Goal: Task Accomplishment & Management: Manage account settings

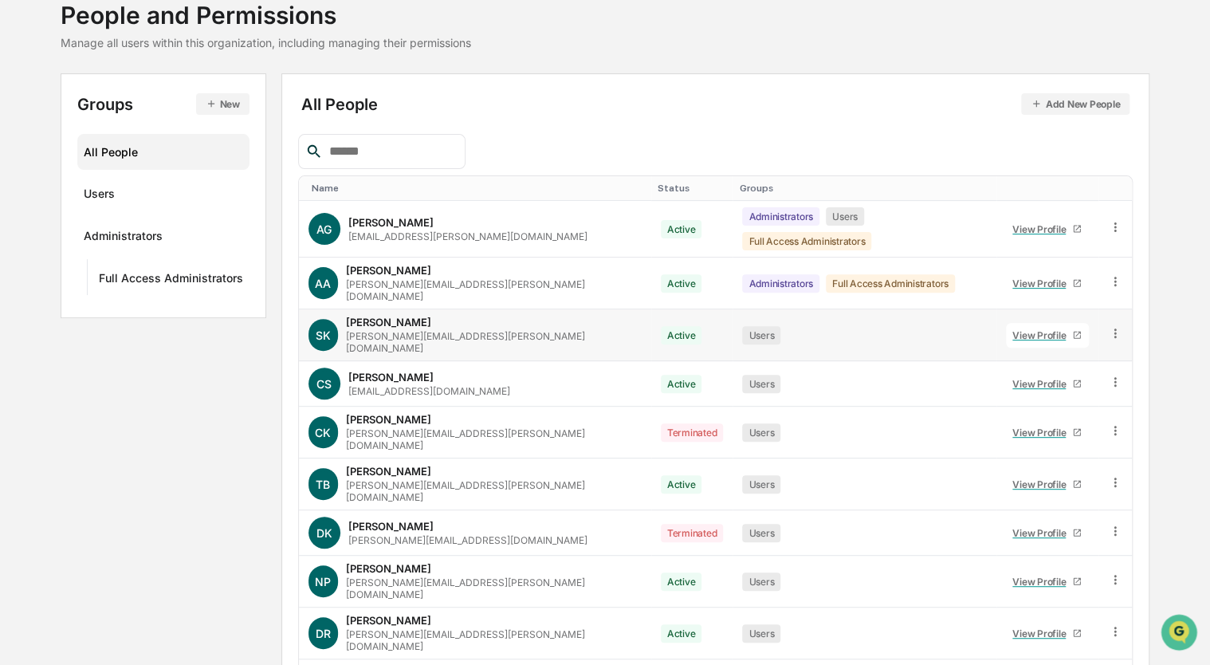
click at [1036, 323] on link "View Profile" at bounding box center [1047, 335] width 83 height 25
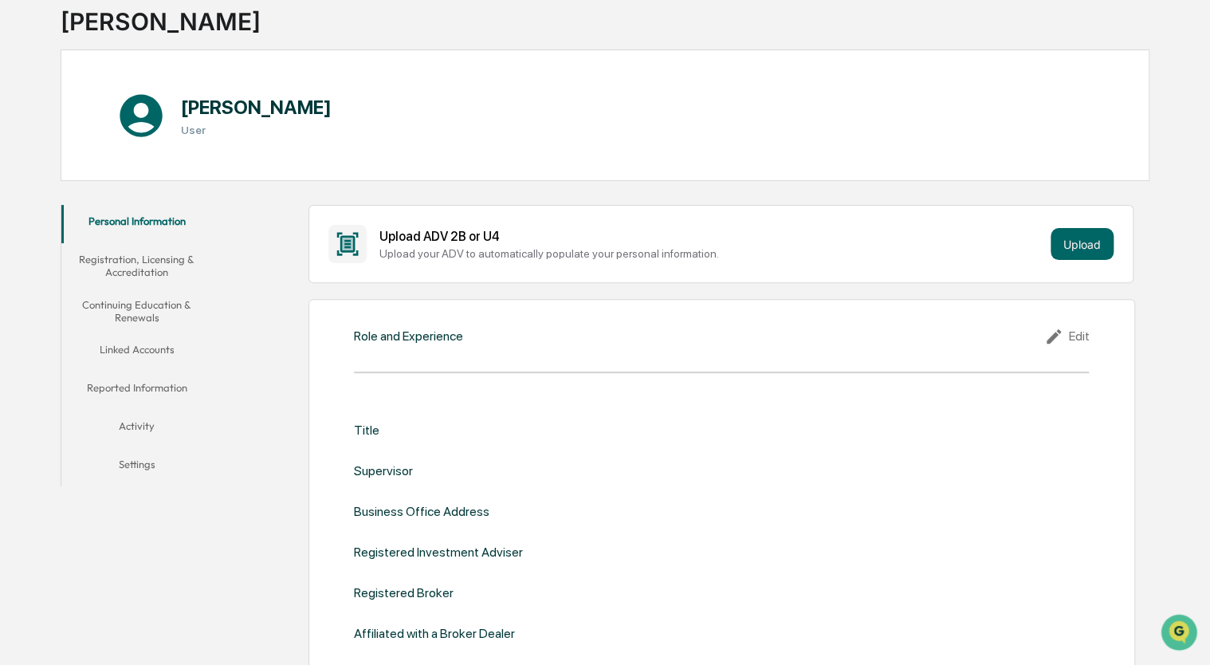
click at [153, 462] on button "Settings" at bounding box center [136, 467] width 151 height 38
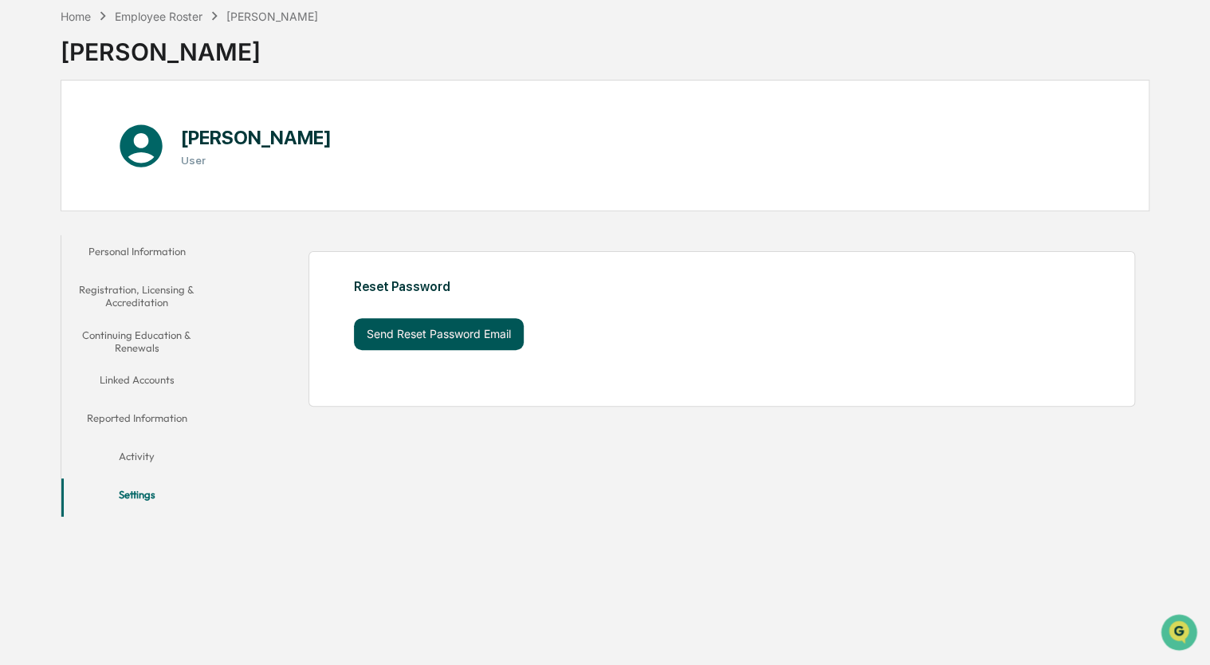
click at [427, 322] on button "Send Reset Password Email" at bounding box center [439, 334] width 170 height 32
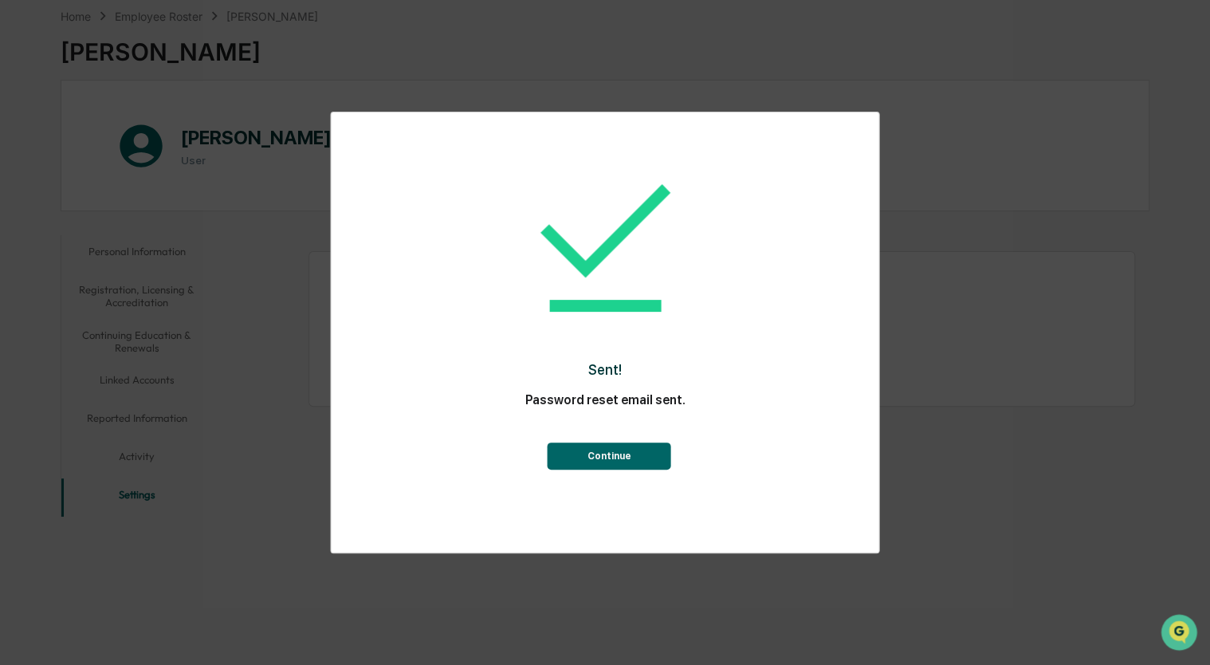
click at [631, 446] on button "Continue" at bounding box center [610, 455] width 124 height 27
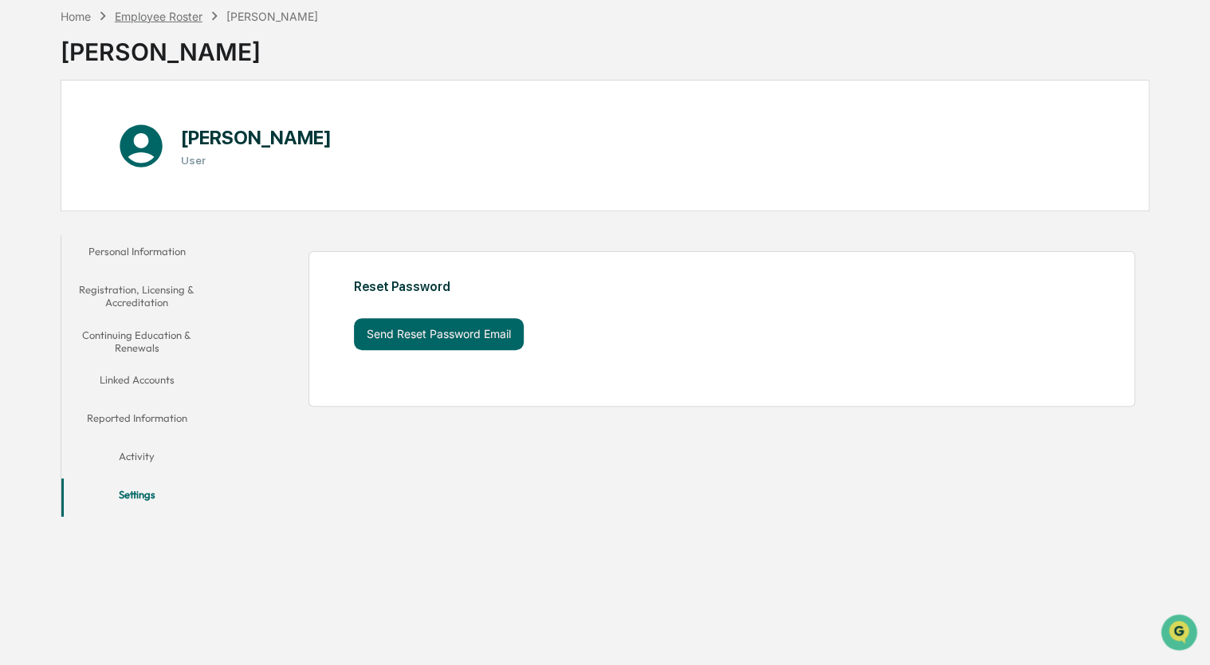
click at [172, 17] on div "Employee Roster" at bounding box center [159, 17] width 88 height 14
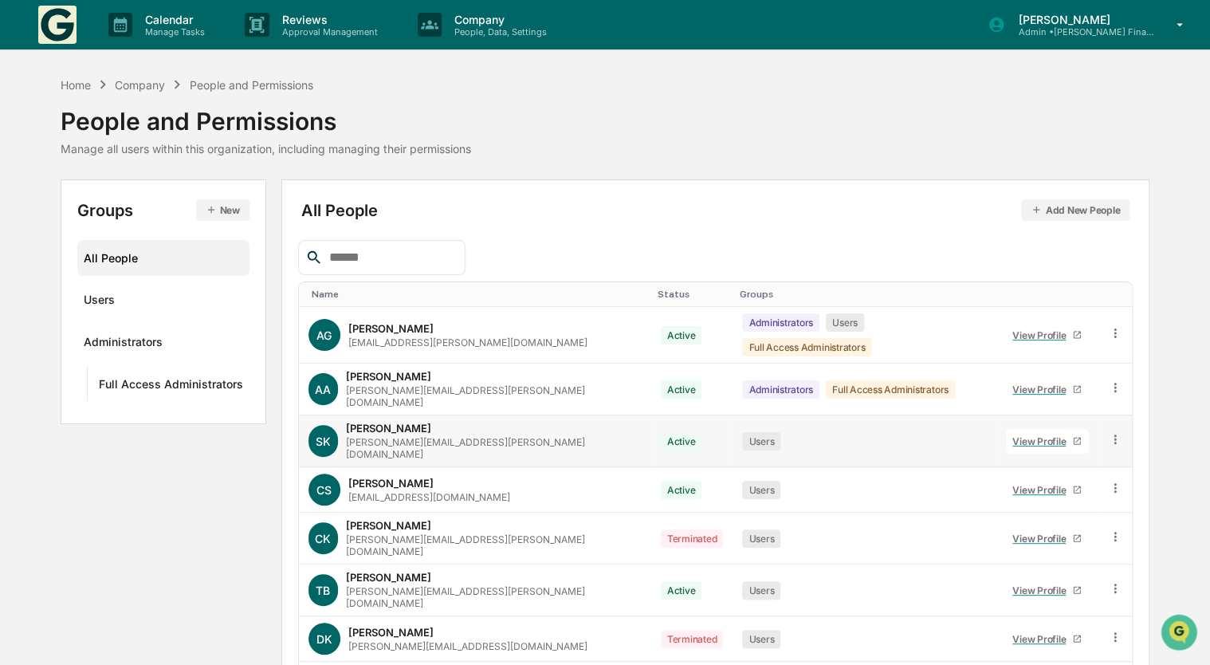
scroll to position [165, 0]
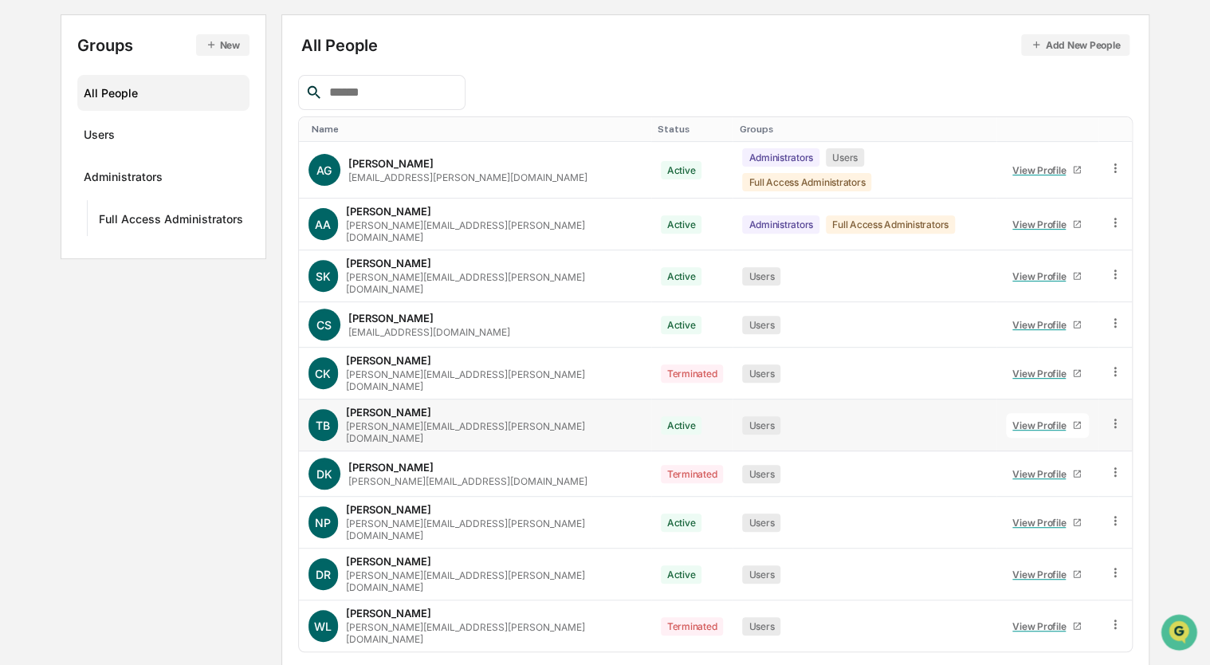
click at [1013, 419] on div "View Profile" at bounding box center [1042, 425] width 60 height 12
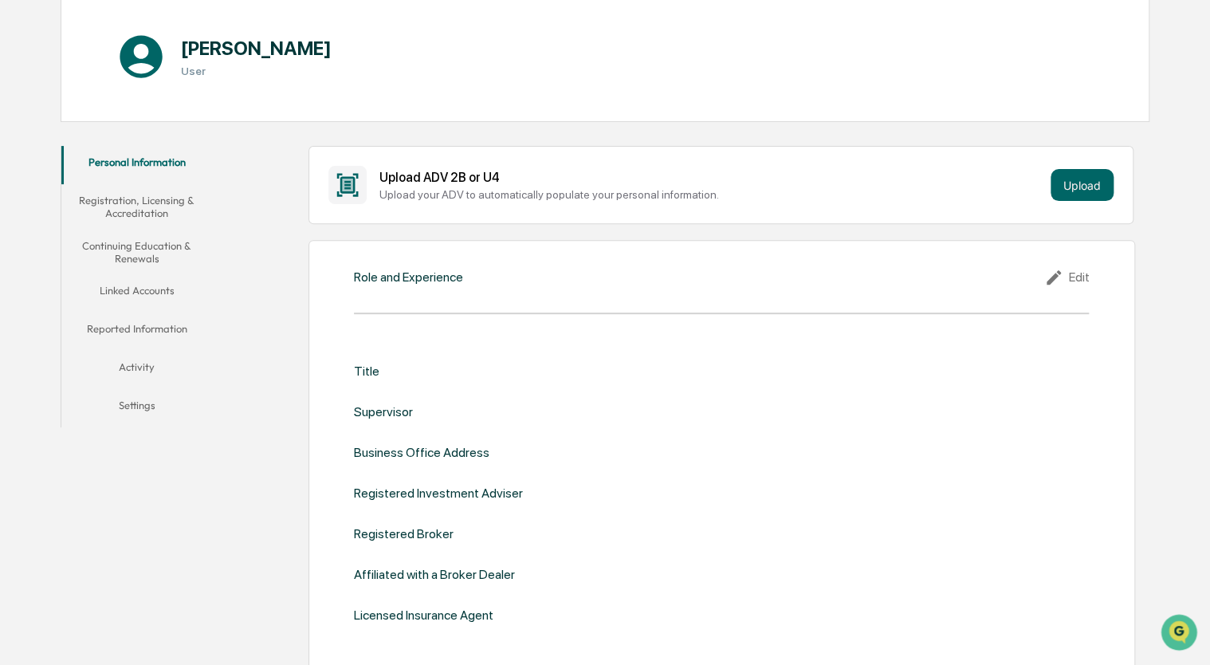
click at [156, 403] on button "Settings" at bounding box center [136, 408] width 151 height 38
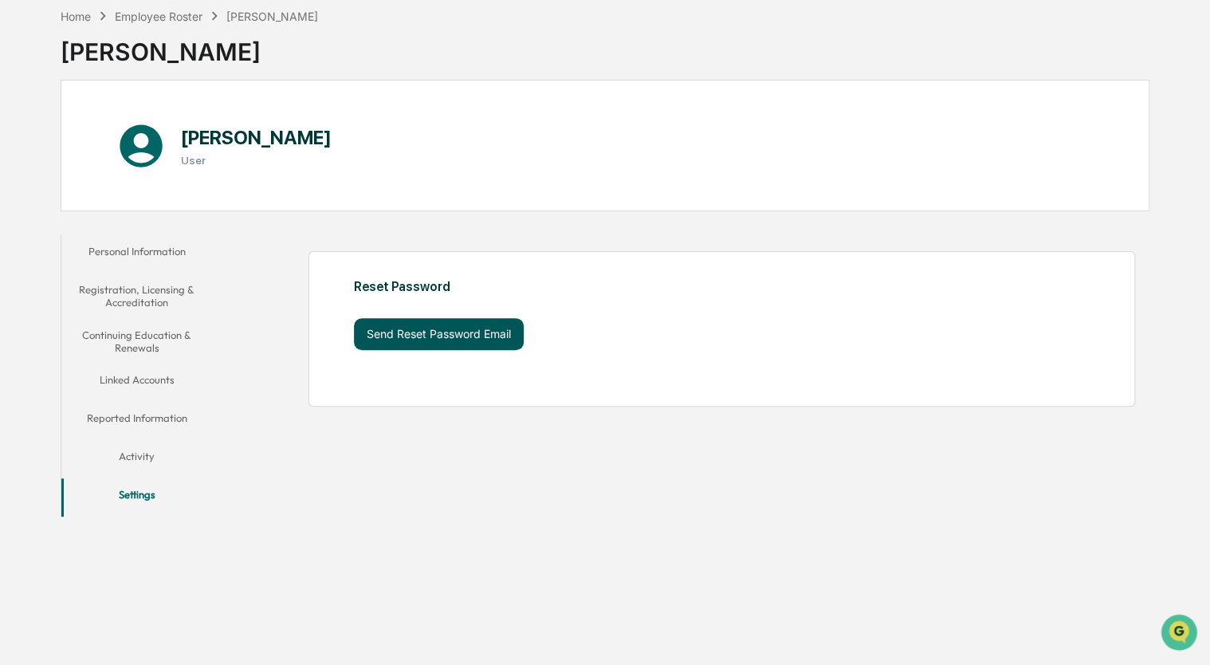
click at [478, 343] on button "Send Reset Password Email" at bounding box center [439, 334] width 170 height 32
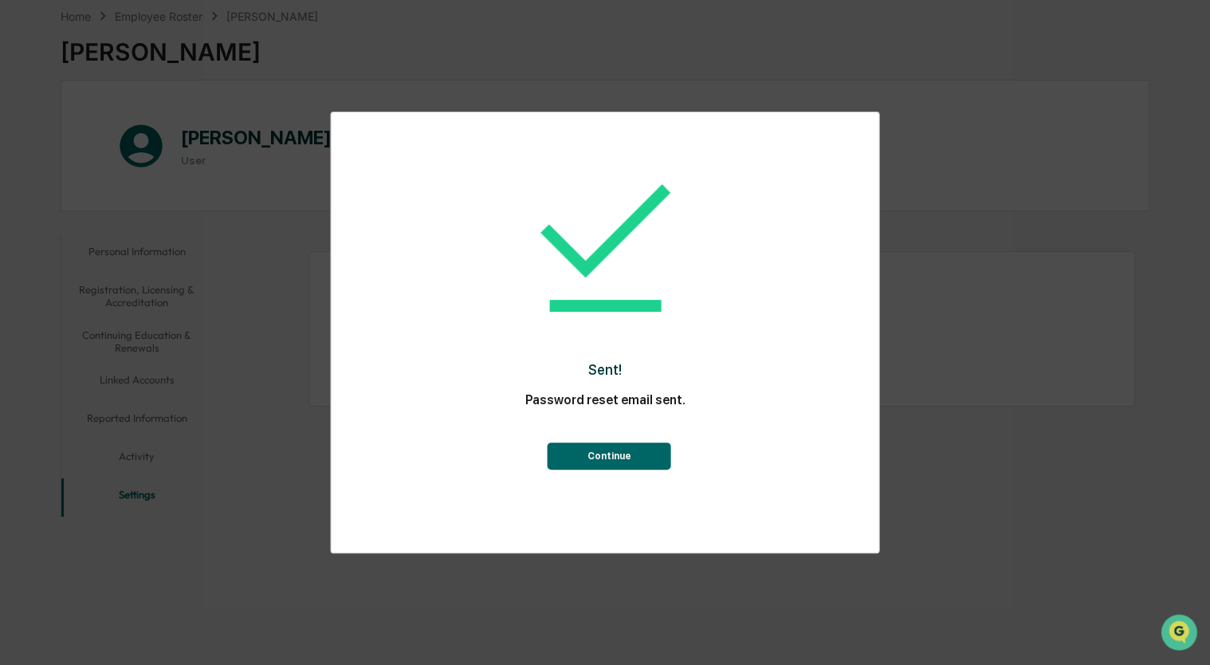
click at [619, 465] on button "Continue" at bounding box center [610, 455] width 124 height 27
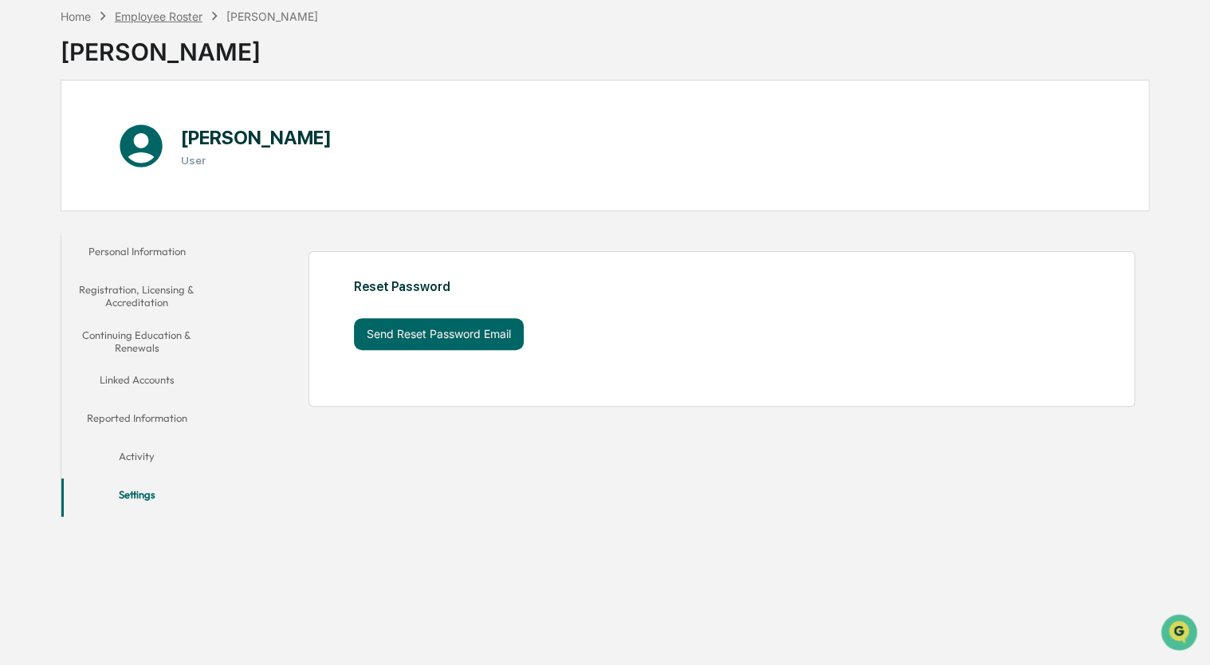
click at [171, 18] on div "Employee Roster" at bounding box center [159, 17] width 88 height 14
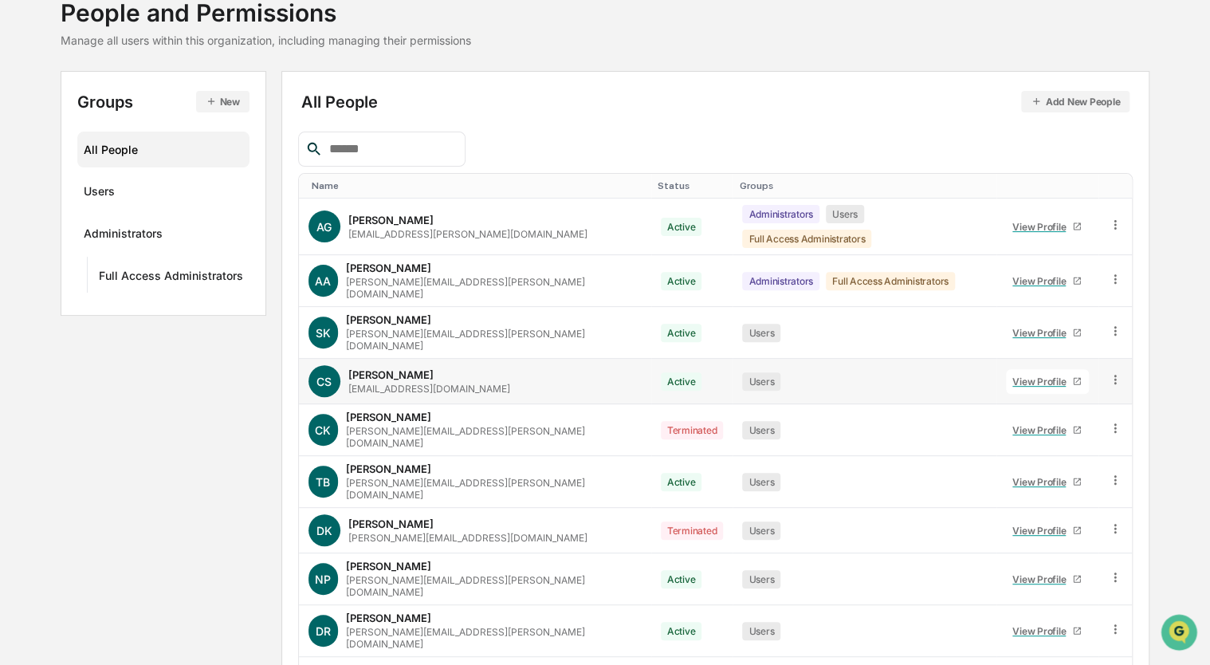
scroll to position [165, 0]
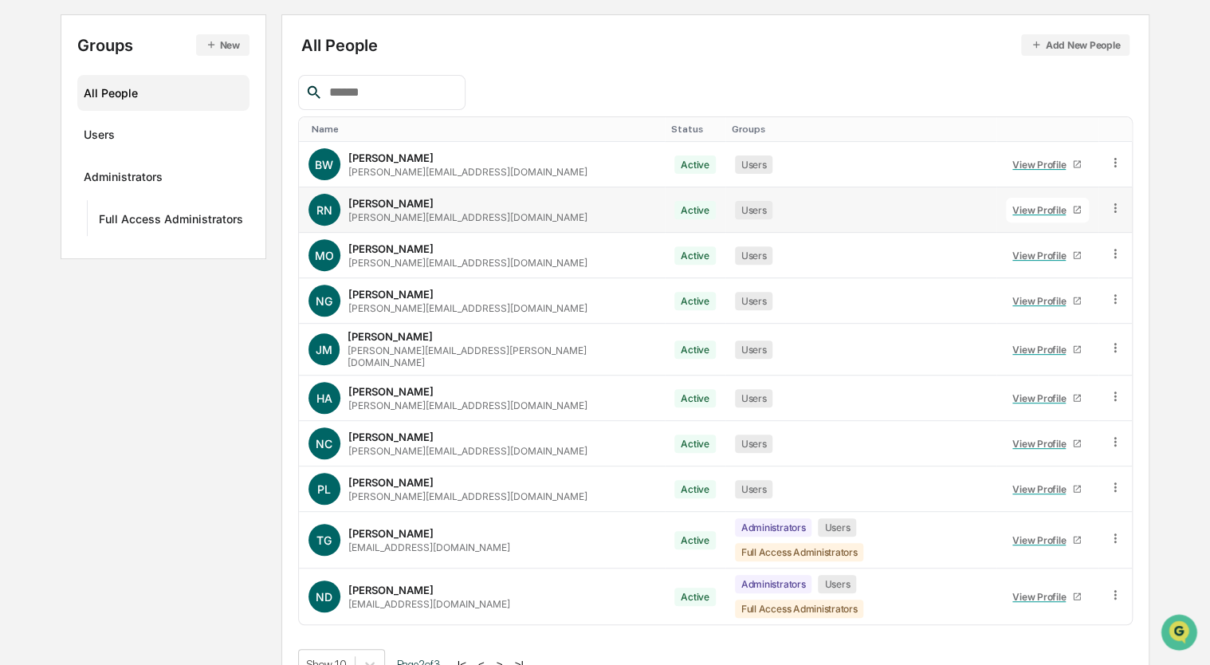
click at [1012, 211] on div "View Profile" at bounding box center [1042, 210] width 60 height 12
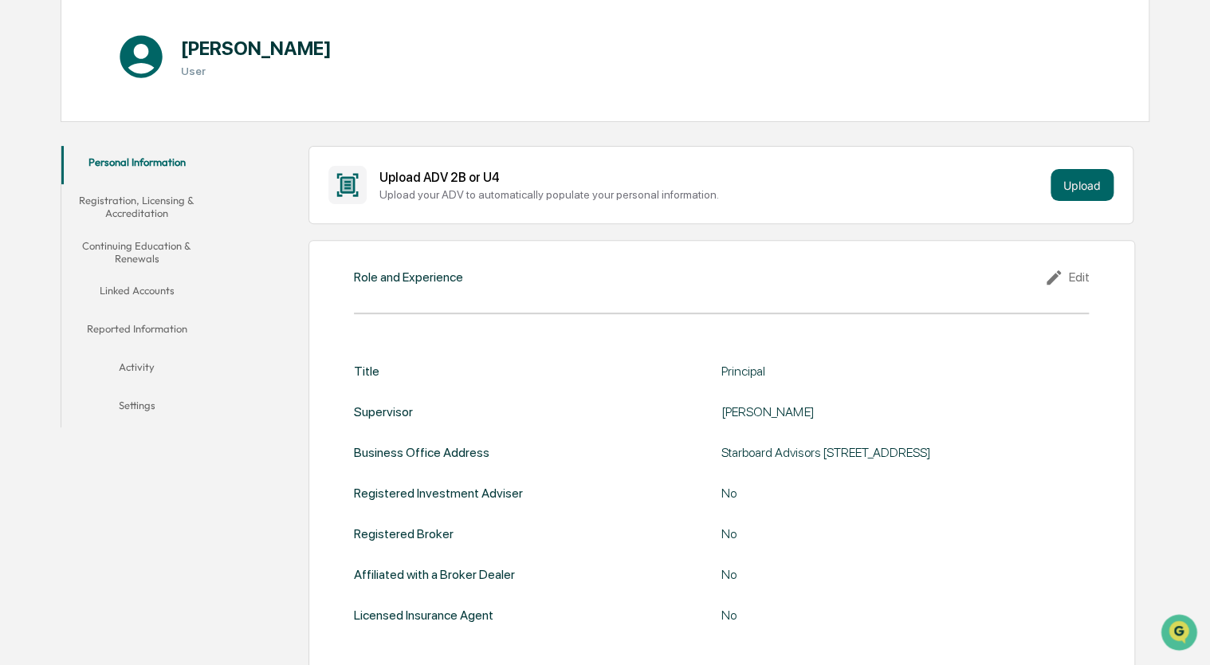
click at [153, 407] on button "Settings" at bounding box center [136, 408] width 151 height 38
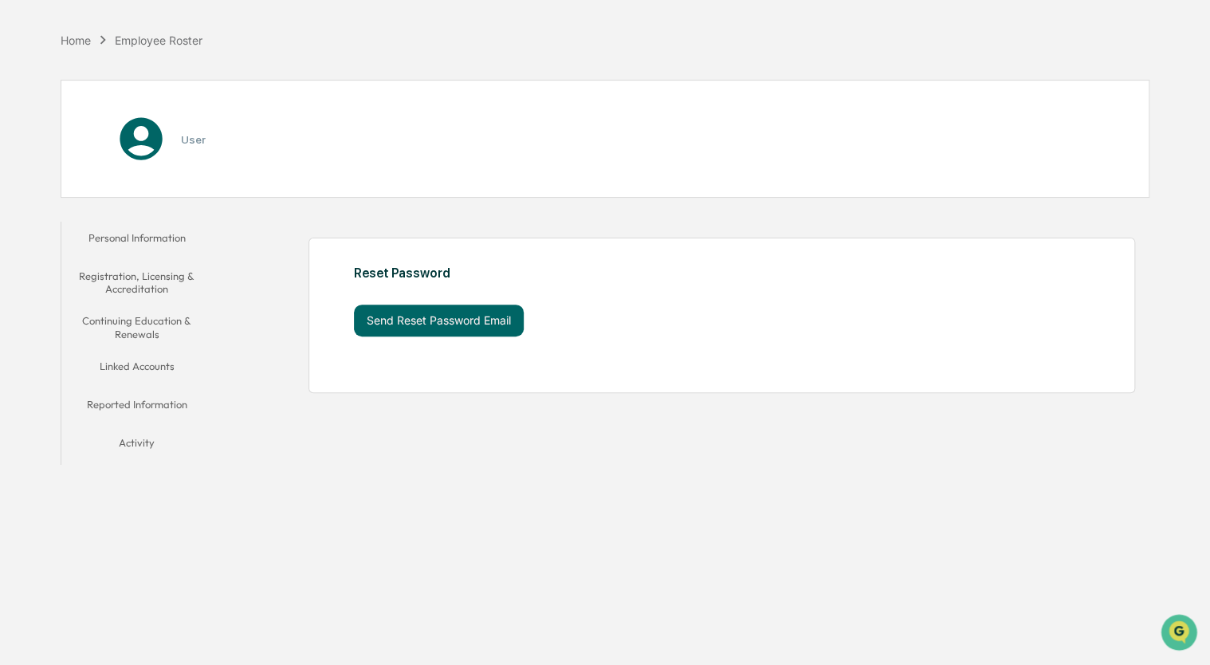
scroll to position [76, 0]
click at [477, 316] on div "Reset Password Send Reset Password Email" at bounding box center [648, 300] width 588 height 71
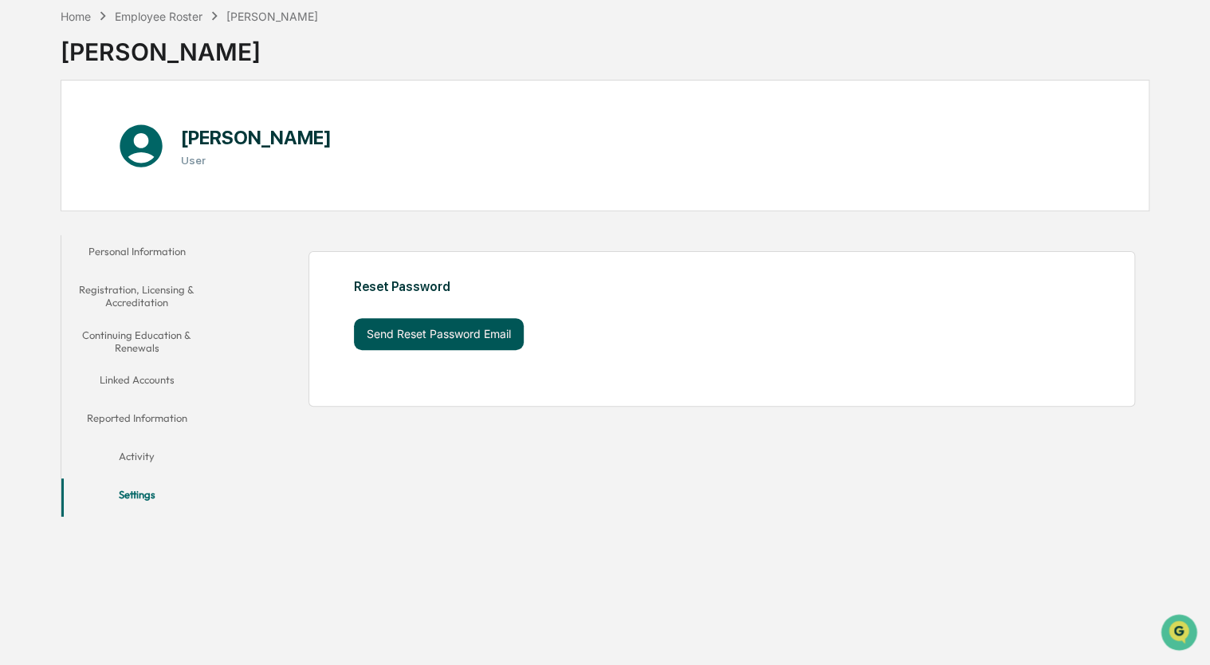
click at [474, 336] on button "Send Reset Password Email" at bounding box center [439, 334] width 170 height 32
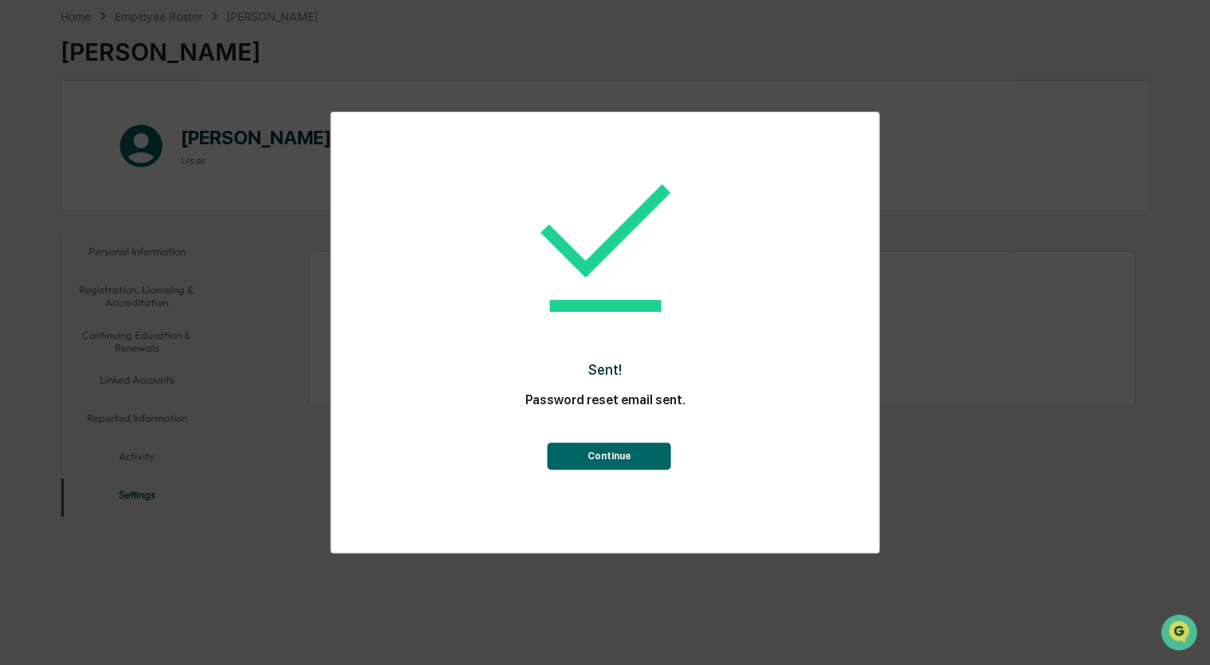
click at [591, 442] on button "Continue" at bounding box center [610, 455] width 124 height 27
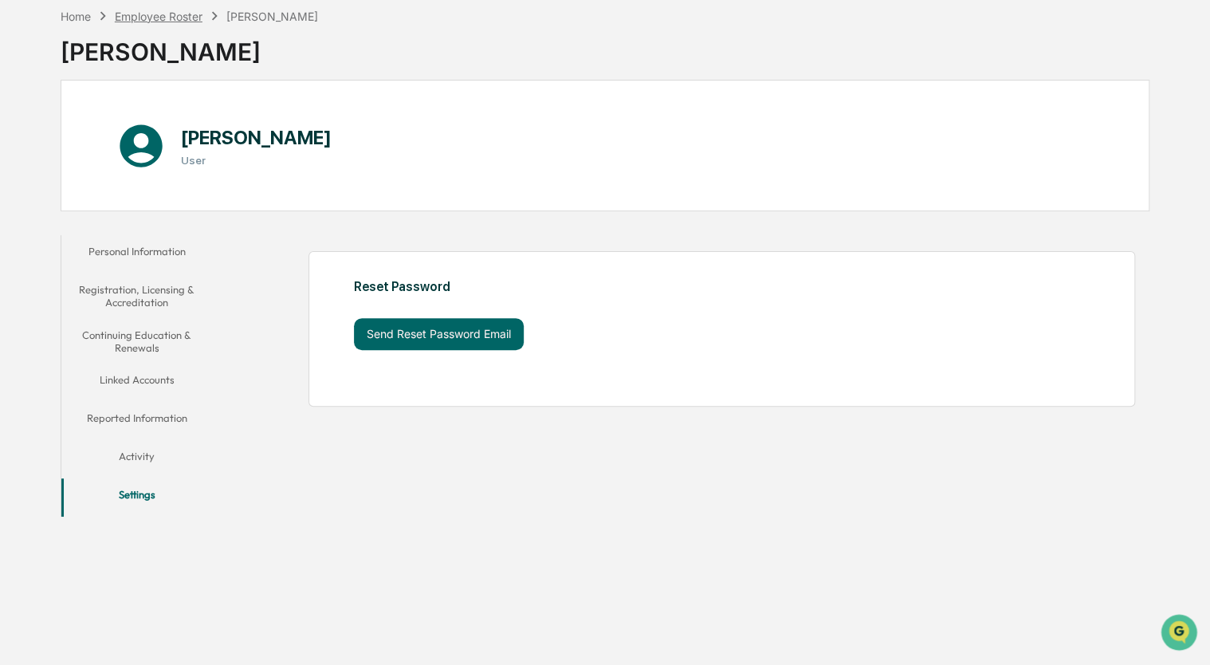
click at [175, 11] on div "Employee Roster" at bounding box center [159, 17] width 88 height 14
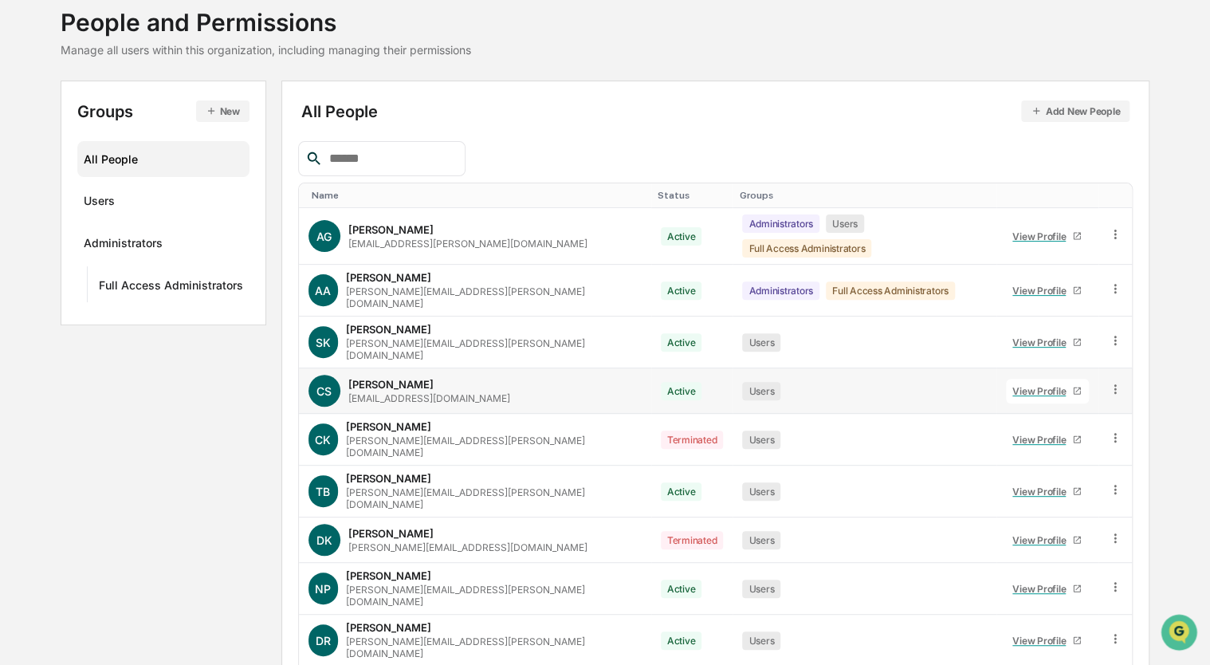
scroll to position [165, 0]
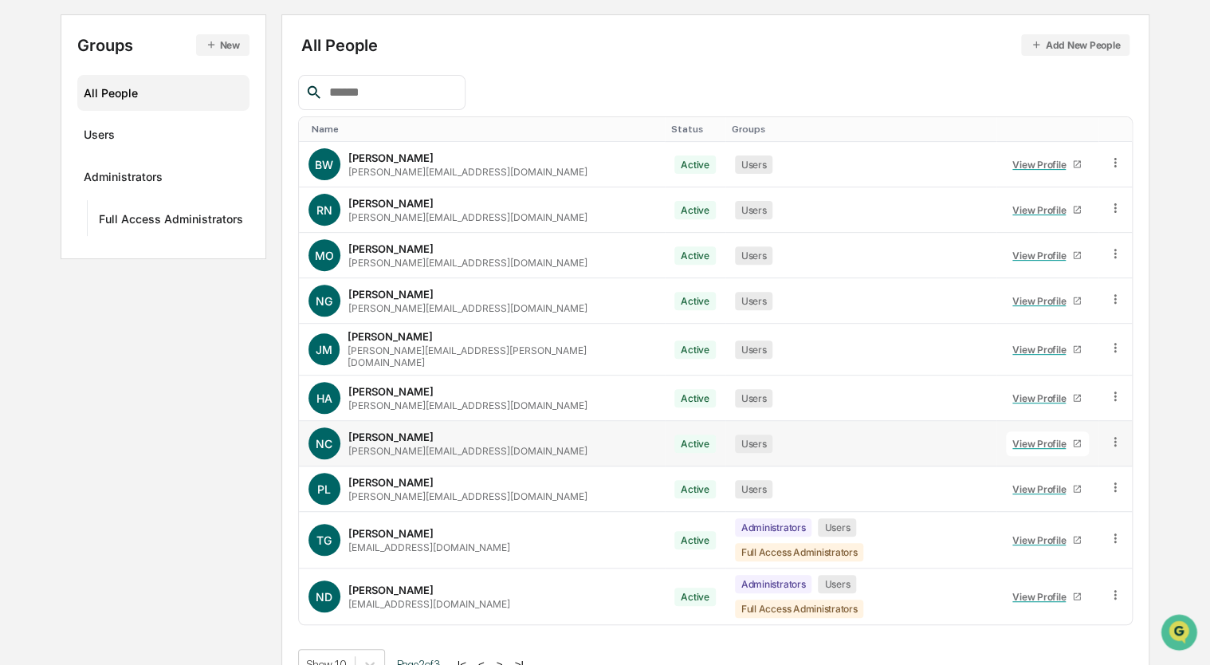
click at [1019, 438] on div "View Profile" at bounding box center [1042, 444] width 60 height 12
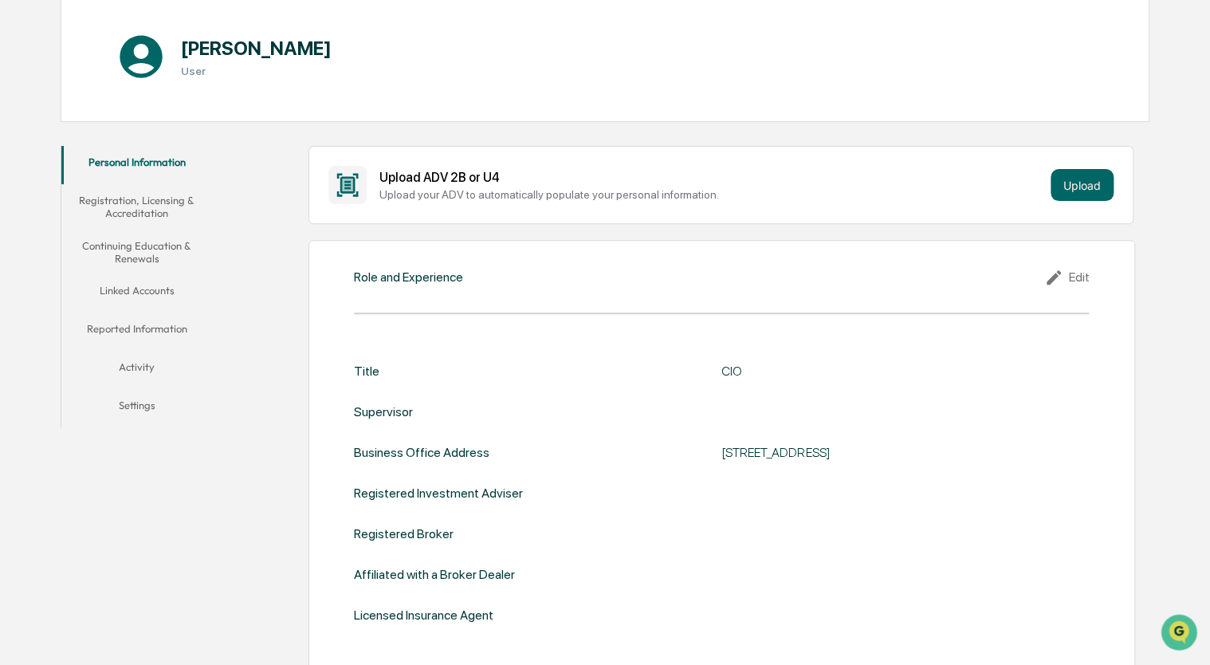
click at [143, 400] on button "Settings" at bounding box center [136, 408] width 151 height 38
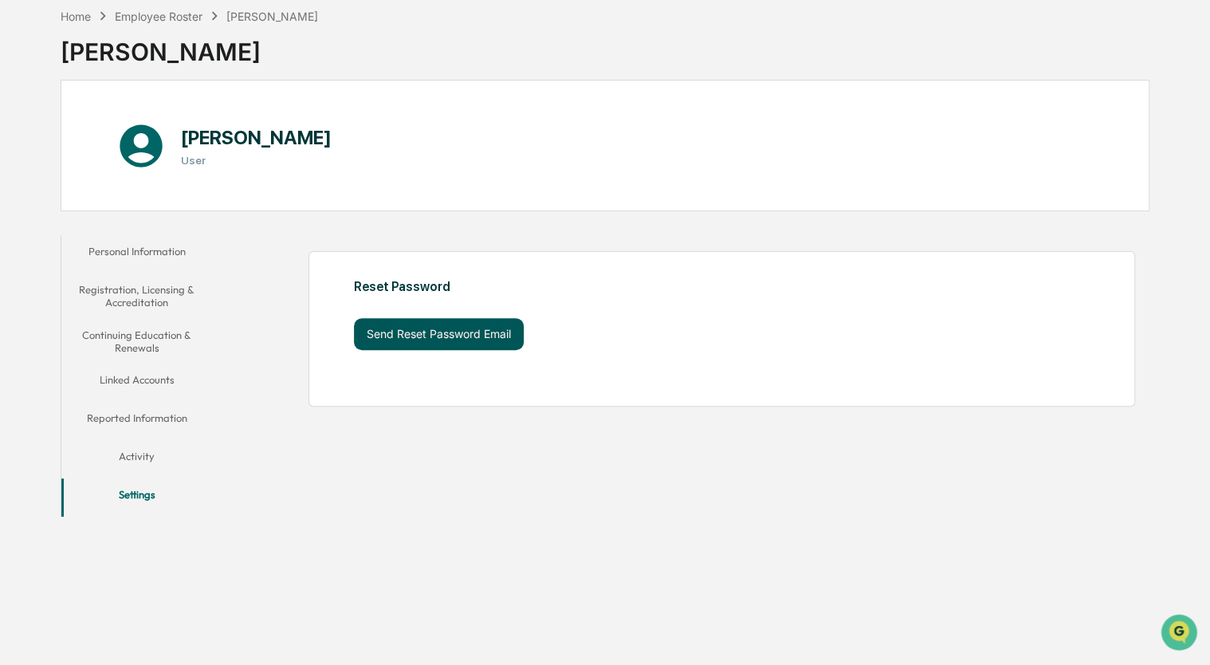
click at [464, 330] on button "Send Reset Password Email" at bounding box center [439, 334] width 170 height 32
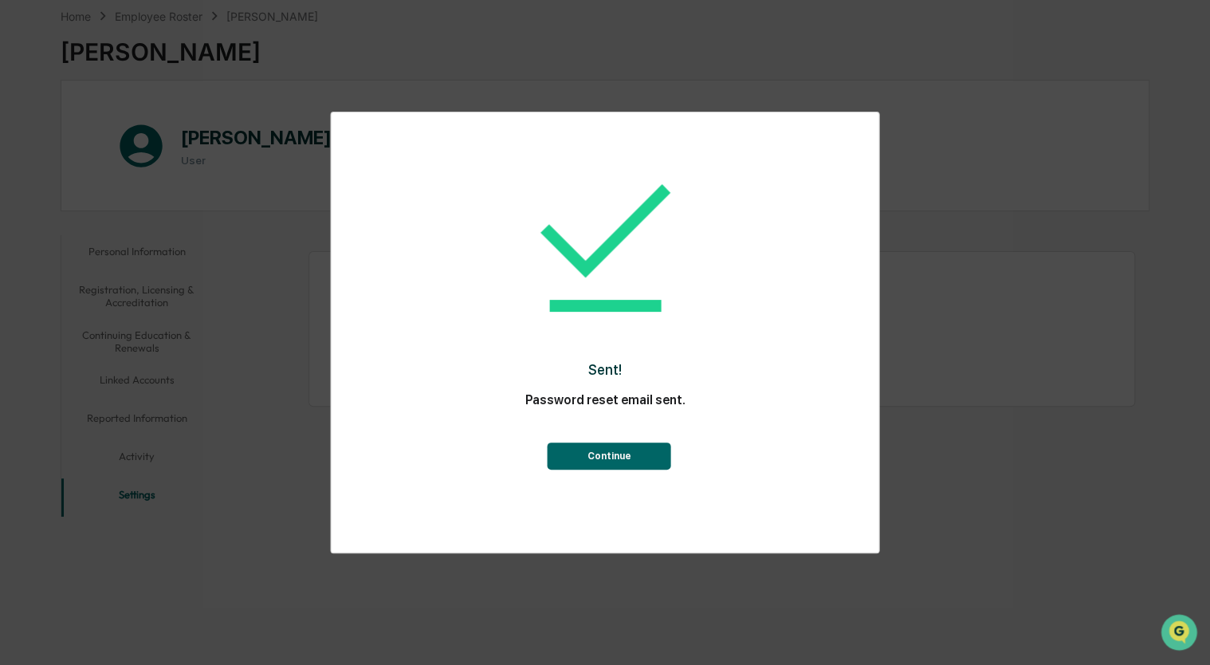
click at [607, 450] on button "Continue" at bounding box center [610, 455] width 124 height 27
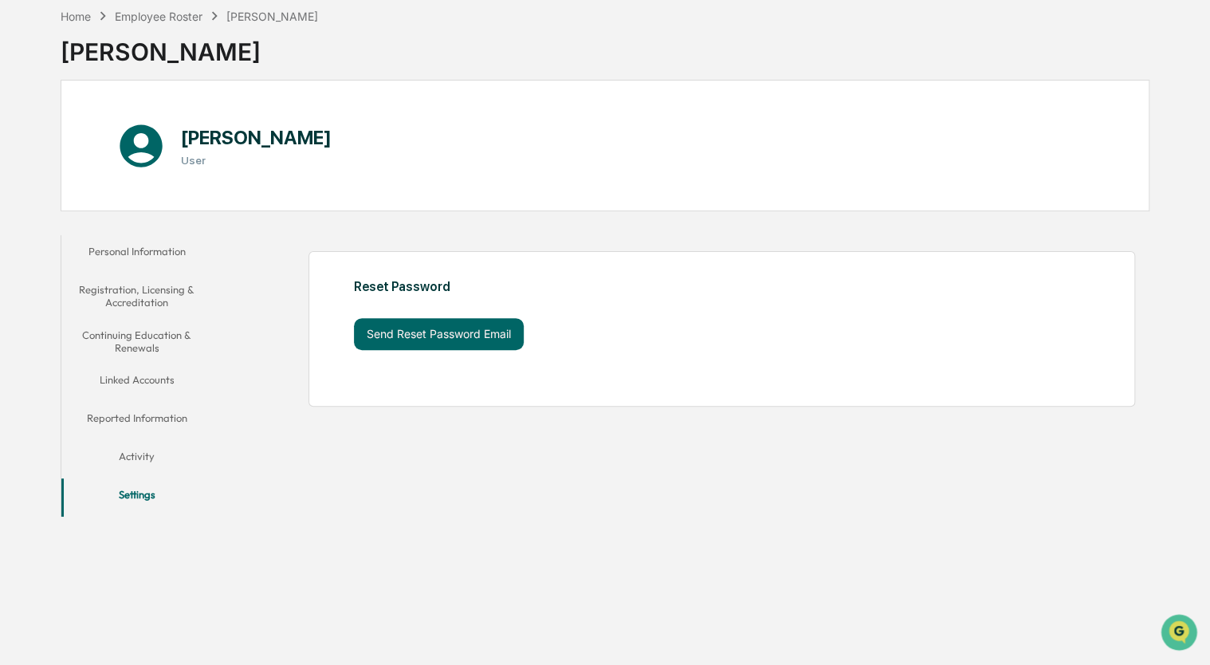
click at [172, 25] on div "Neil Cataldi" at bounding box center [190, 45] width 258 height 41
click at [177, 17] on div "Employee Roster" at bounding box center [159, 17] width 88 height 14
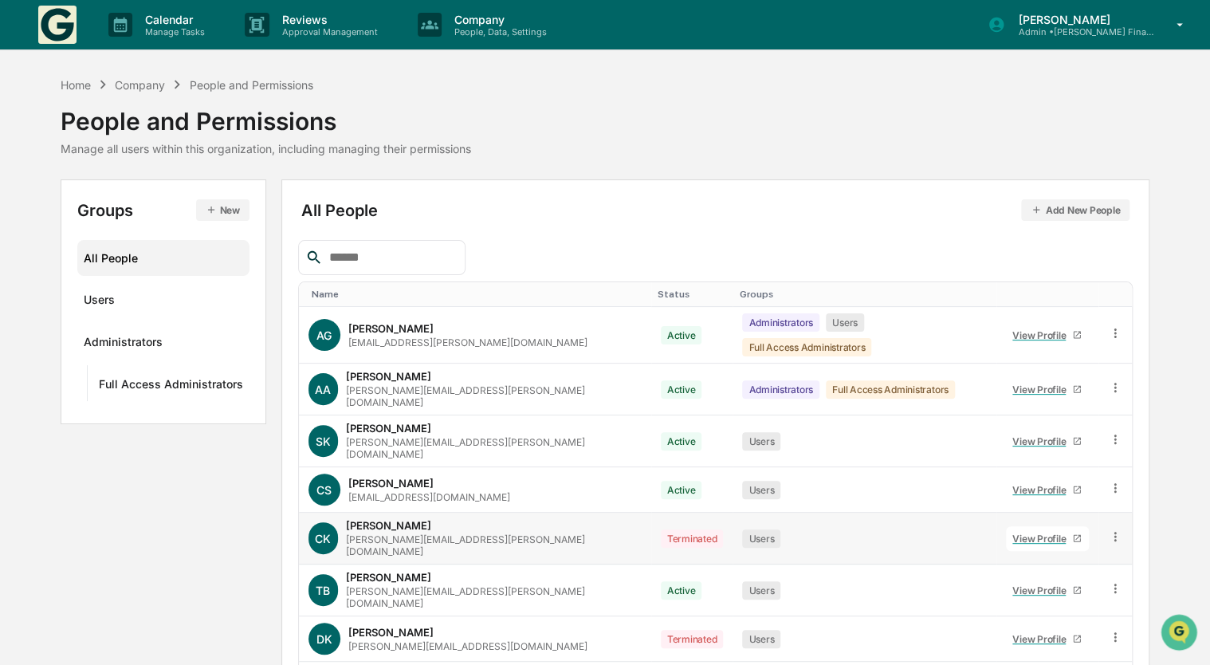
scroll to position [165, 0]
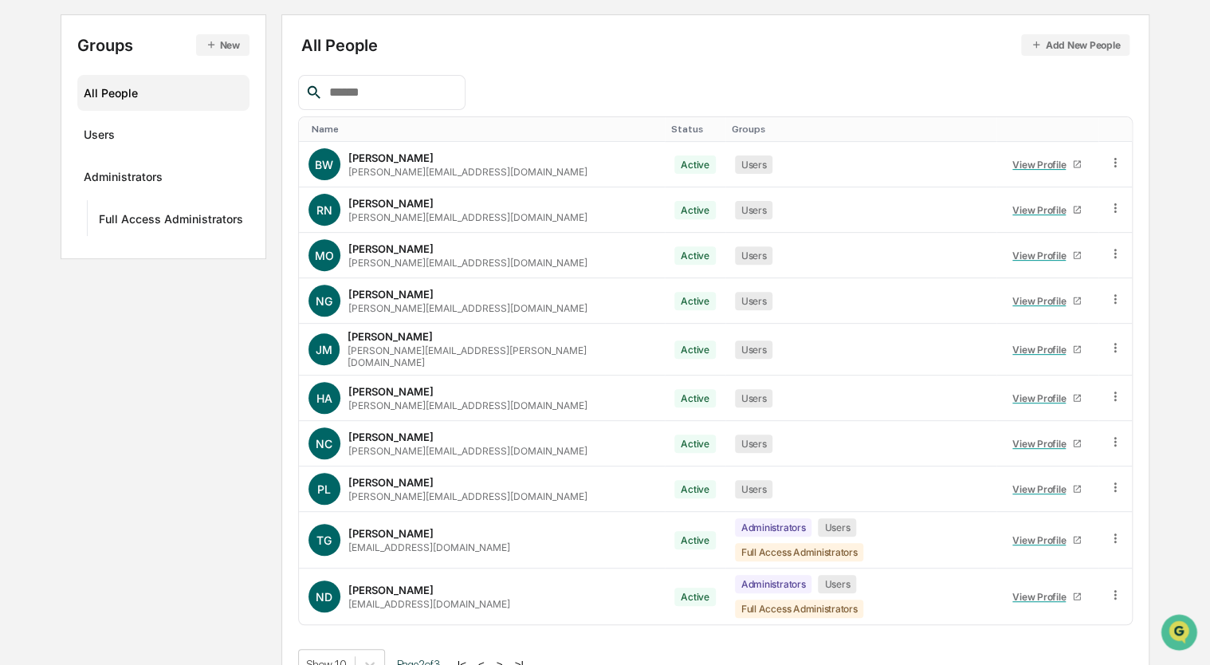
click at [485, 658] on button "<" at bounding box center [482, 665] width 16 height 14
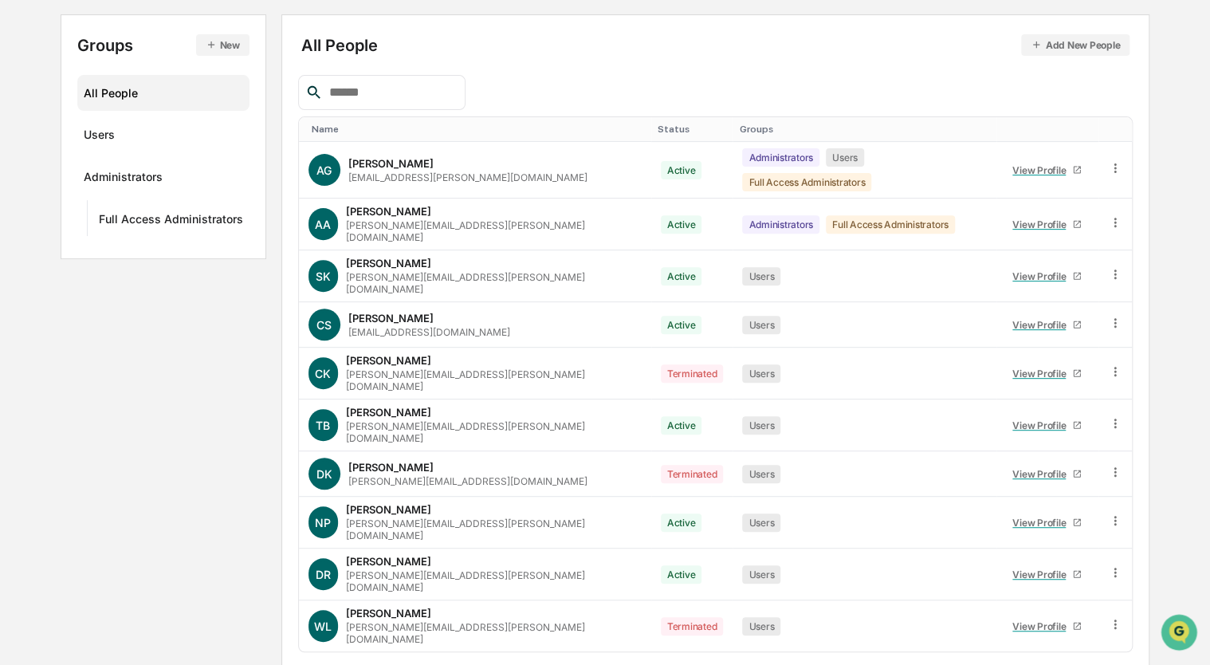
click at [365, 630] on body "Calendar Manage Tasks Reviews Approval Management Company People, Data, Setting…" at bounding box center [605, 279] width 1210 height 888
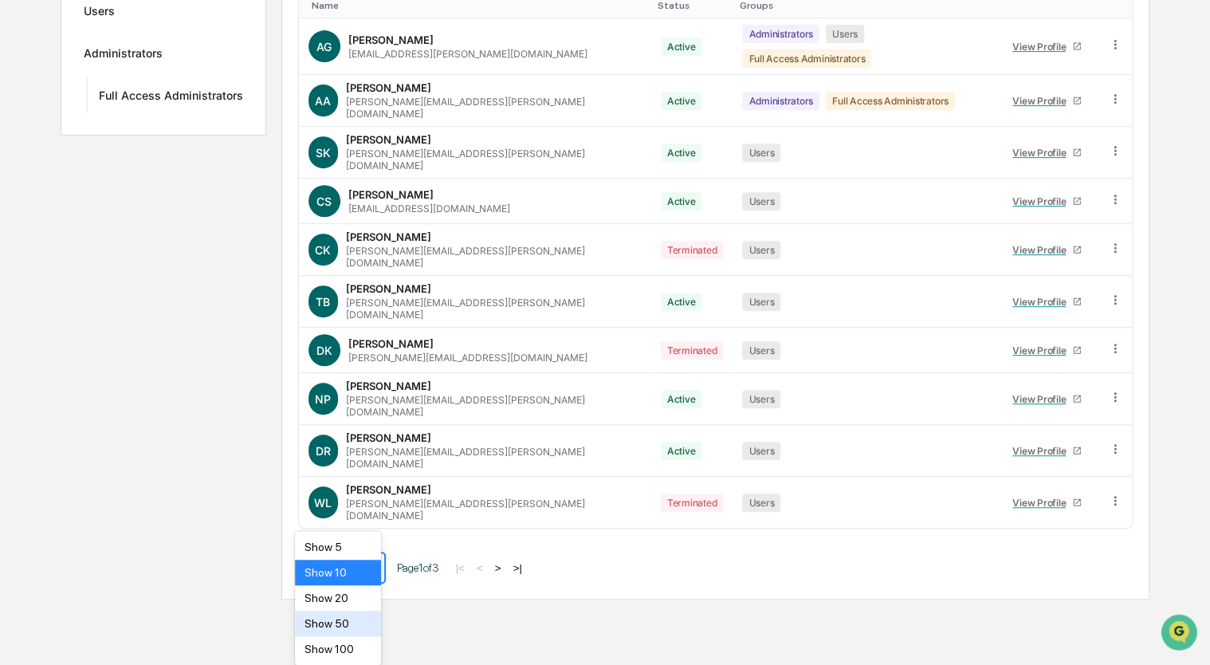
click at [344, 620] on div "Show 50" at bounding box center [338, 624] width 86 height 26
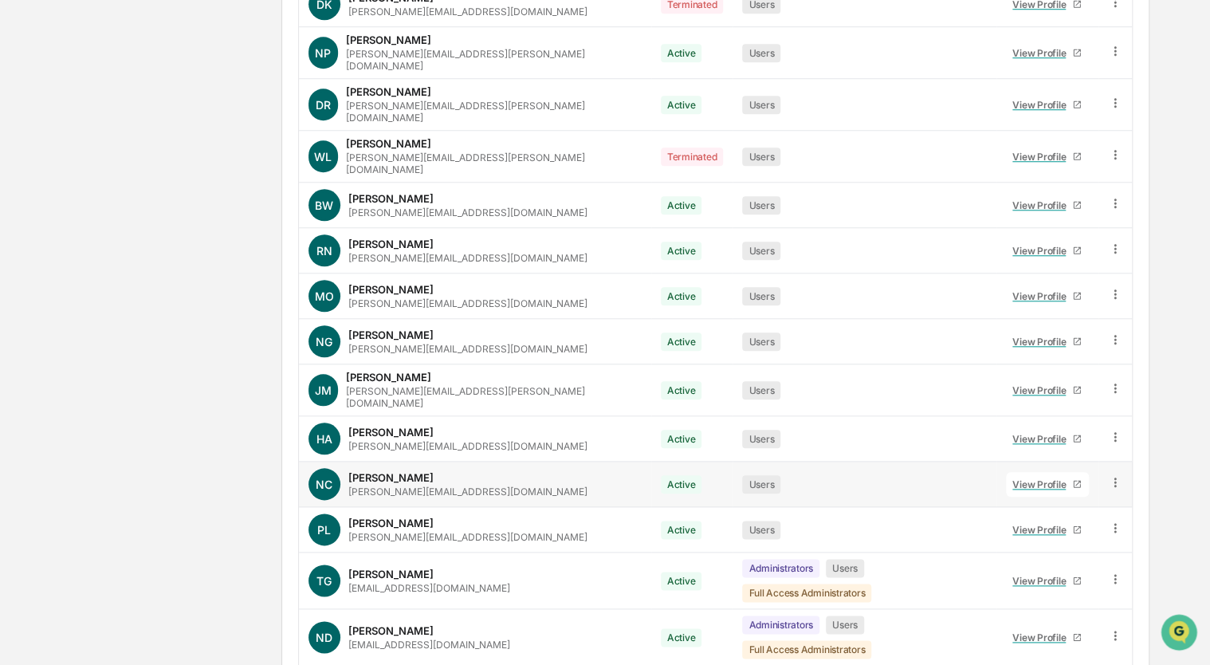
scroll to position [635, 0]
click at [1012, 523] on div "View Profile" at bounding box center [1042, 529] width 60 height 12
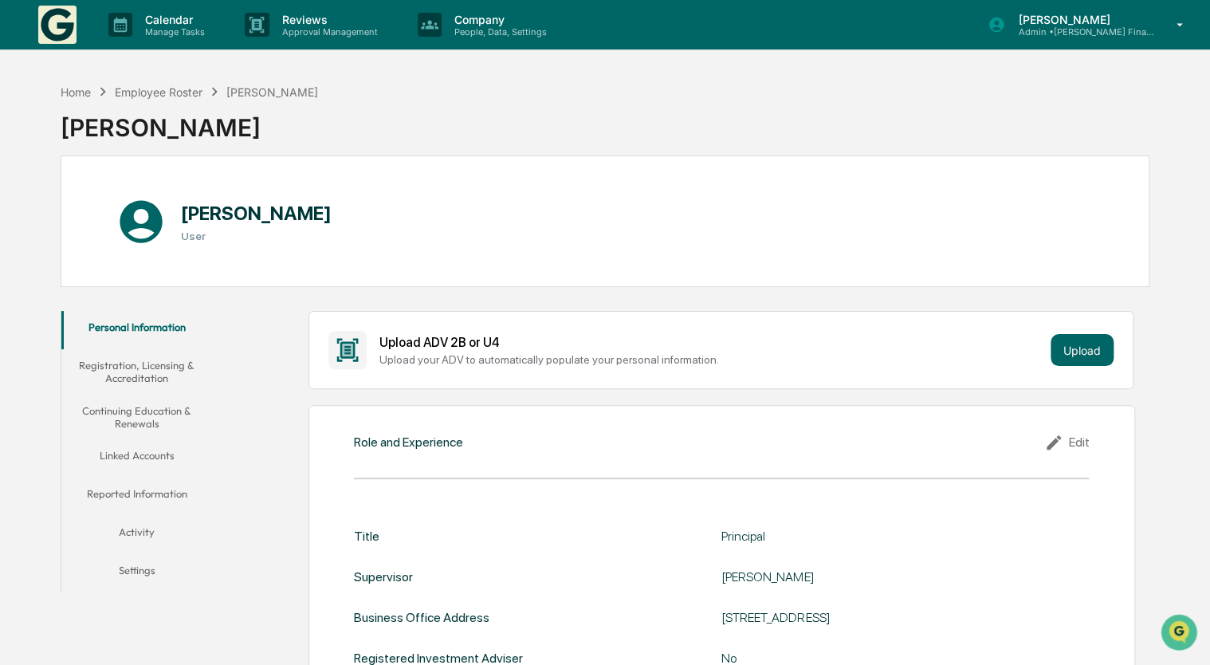
click at [153, 575] on button "Settings" at bounding box center [136, 573] width 151 height 38
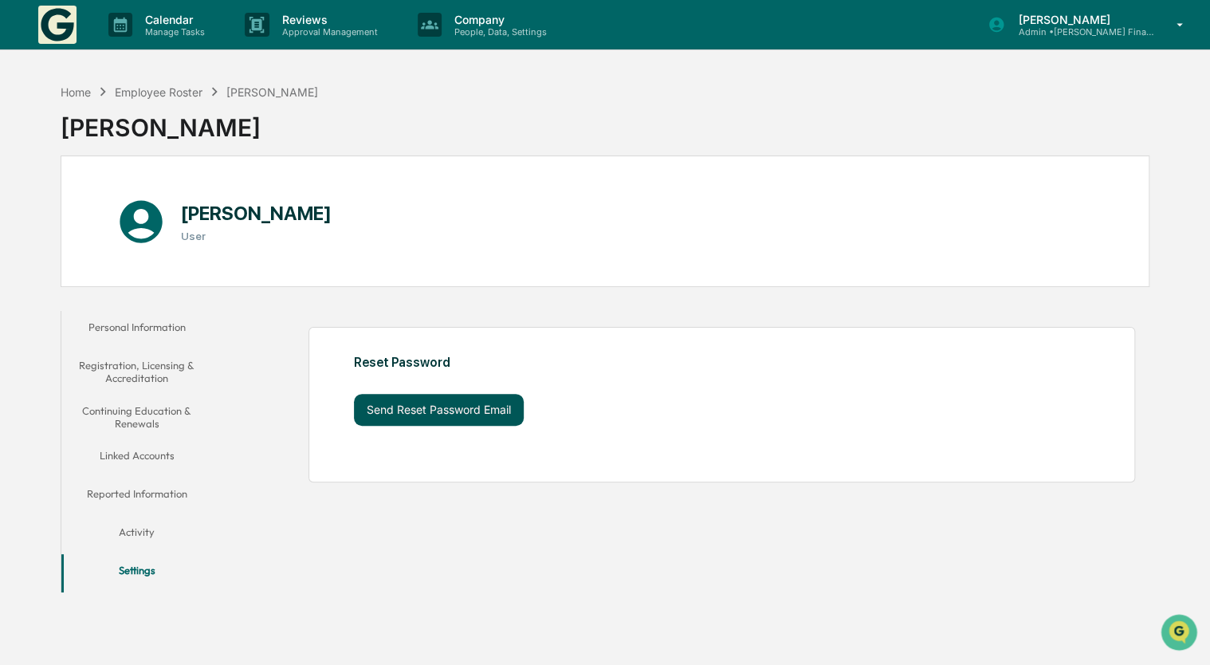
click at [475, 419] on button "Send Reset Password Email" at bounding box center [439, 410] width 170 height 32
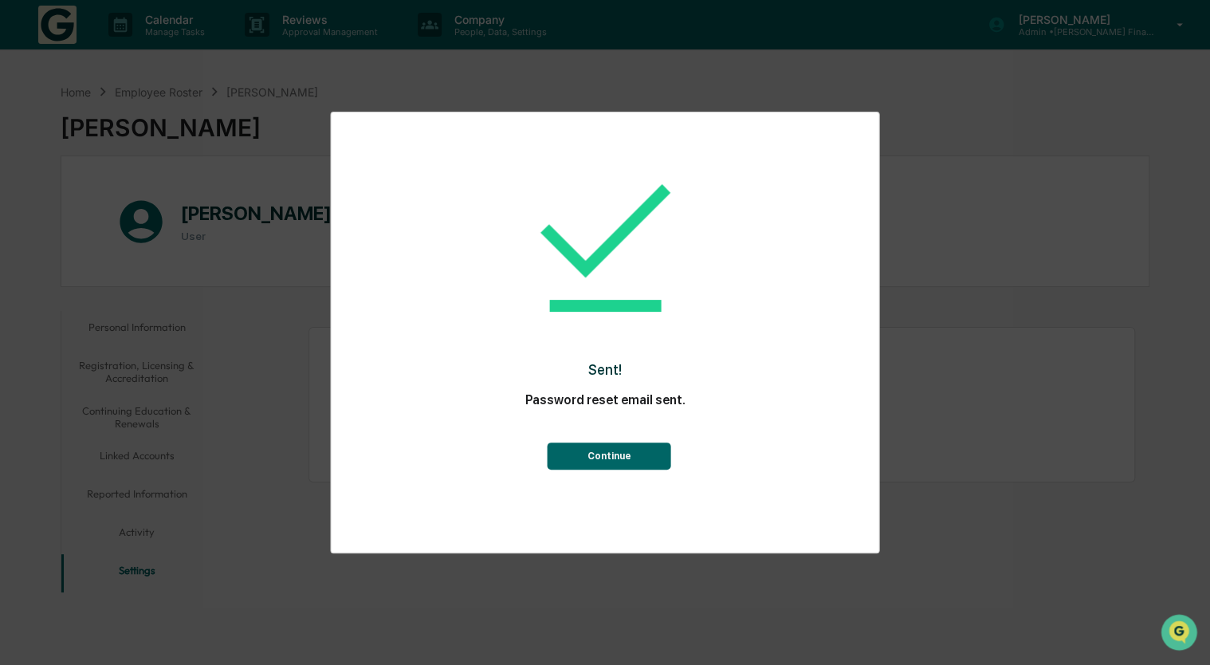
click at [589, 453] on button "Continue" at bounding box center [610, 455] width 124 height 27
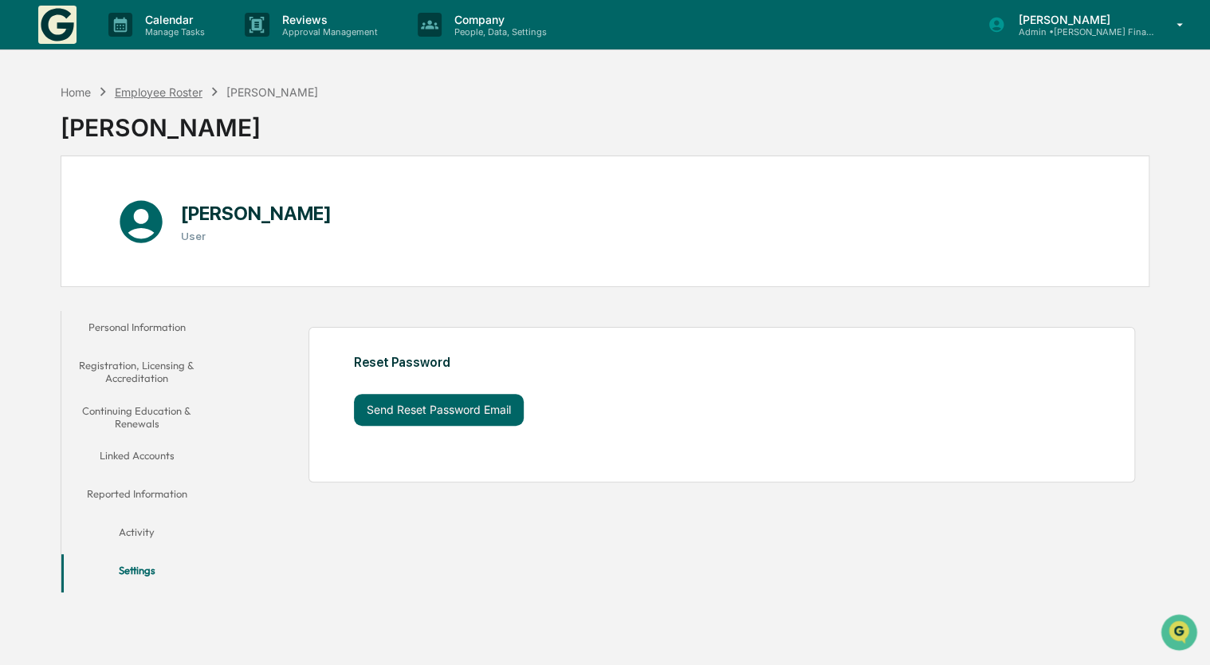
click at [183, 91] on div "Employee Roster" at bounding box center [159, 92] width 88 height 14
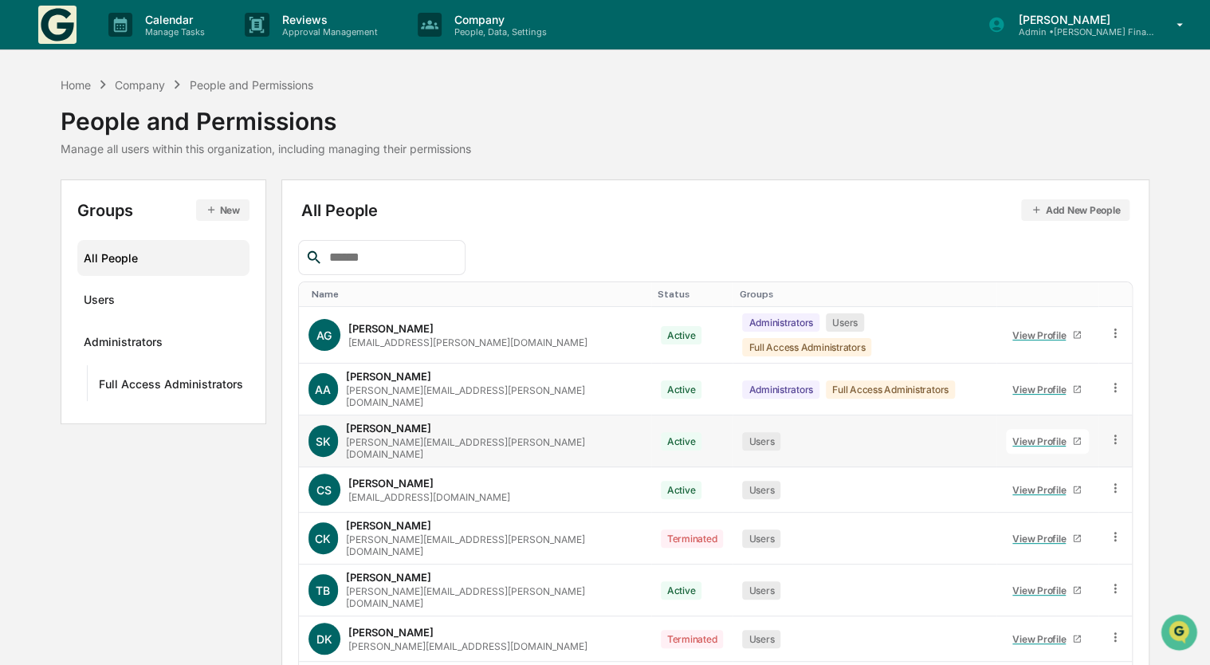
scroll to position [165, 0]
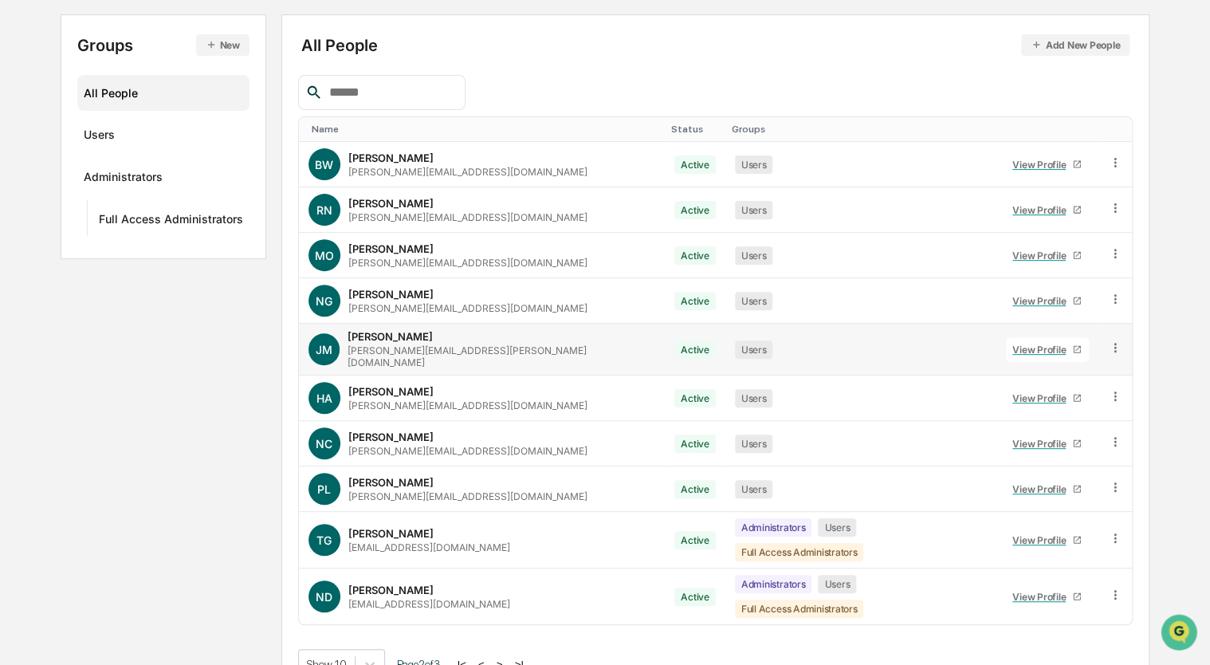
click at [1023, 344] on div "View Profile" at bounding box center [1042, 350] width 60 height 12
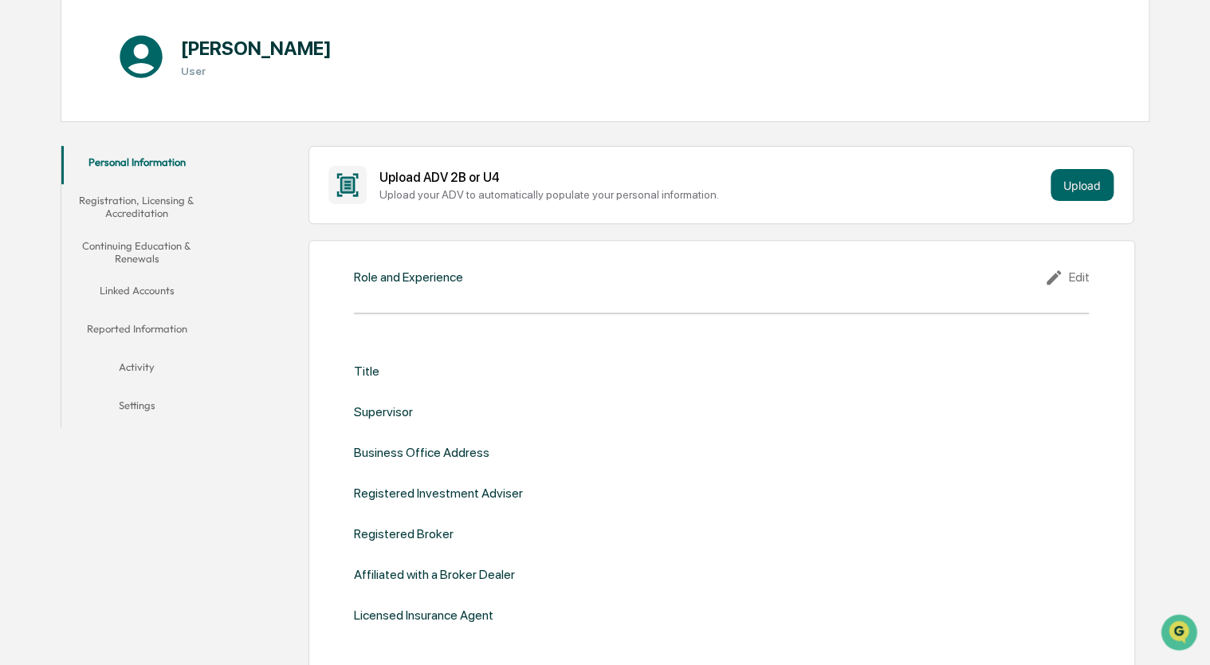
click at [167, 412] on button "Settings" at bounding box center [136, 408] width 151 height 38
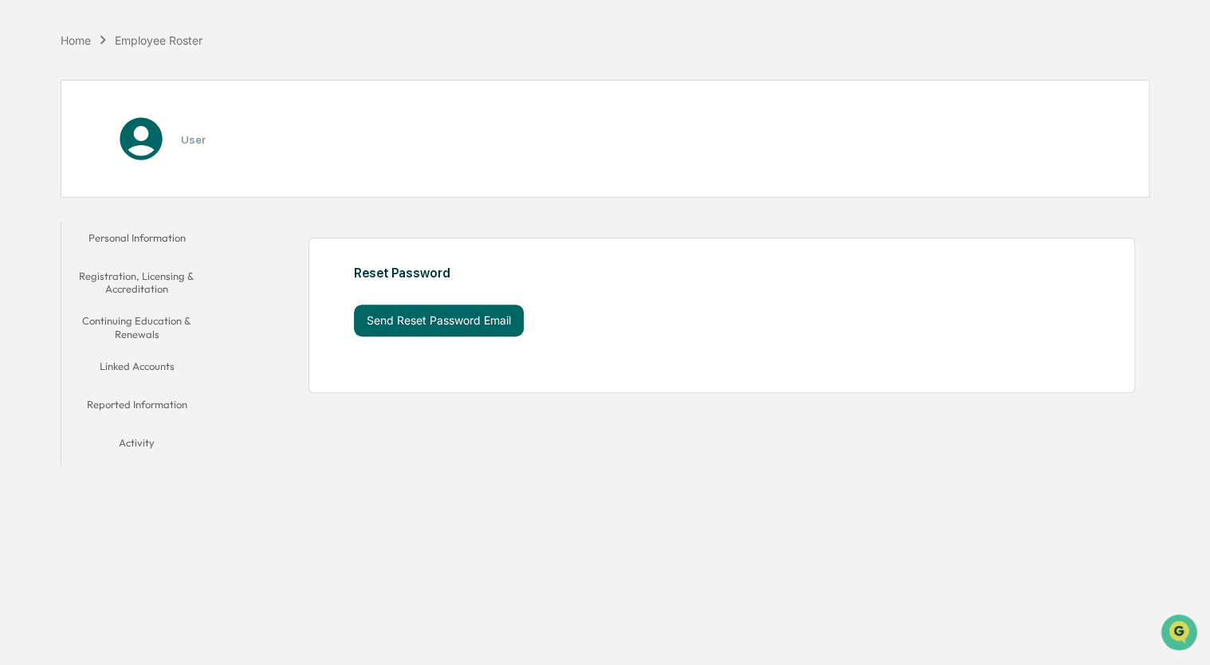
scroll to position [76, 0]
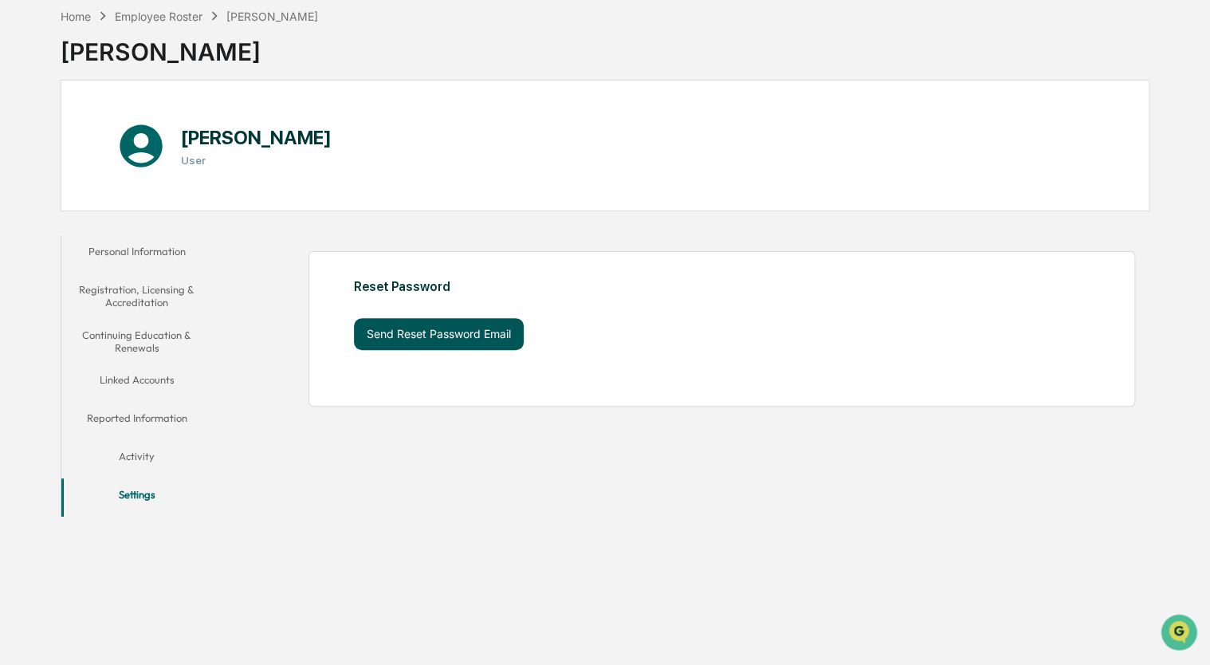
click at [467, 328] on button "Send Reset Password Email" at bounding box center [439, 334] width 170 height 32
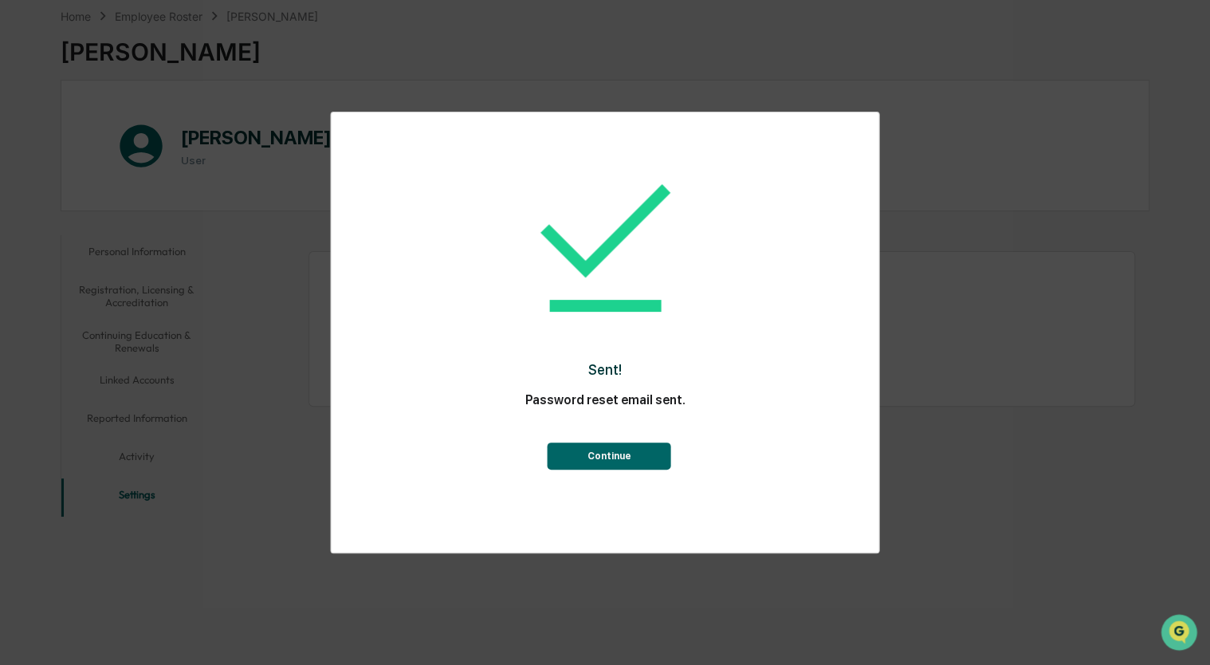
click at [623, 449] on button "Continue" at bounding box center [610, 455] width 124 height 27
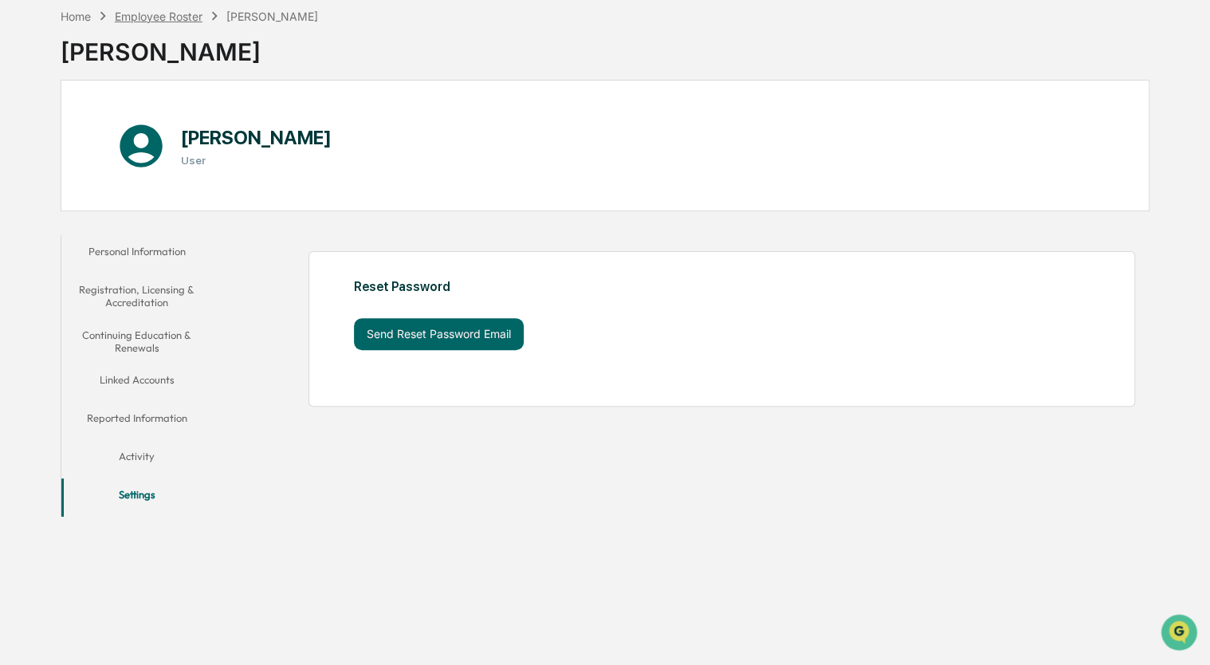
click at [179, 18] on div "Employee Roster" at bounding box center [159, 17] width 88 height 14
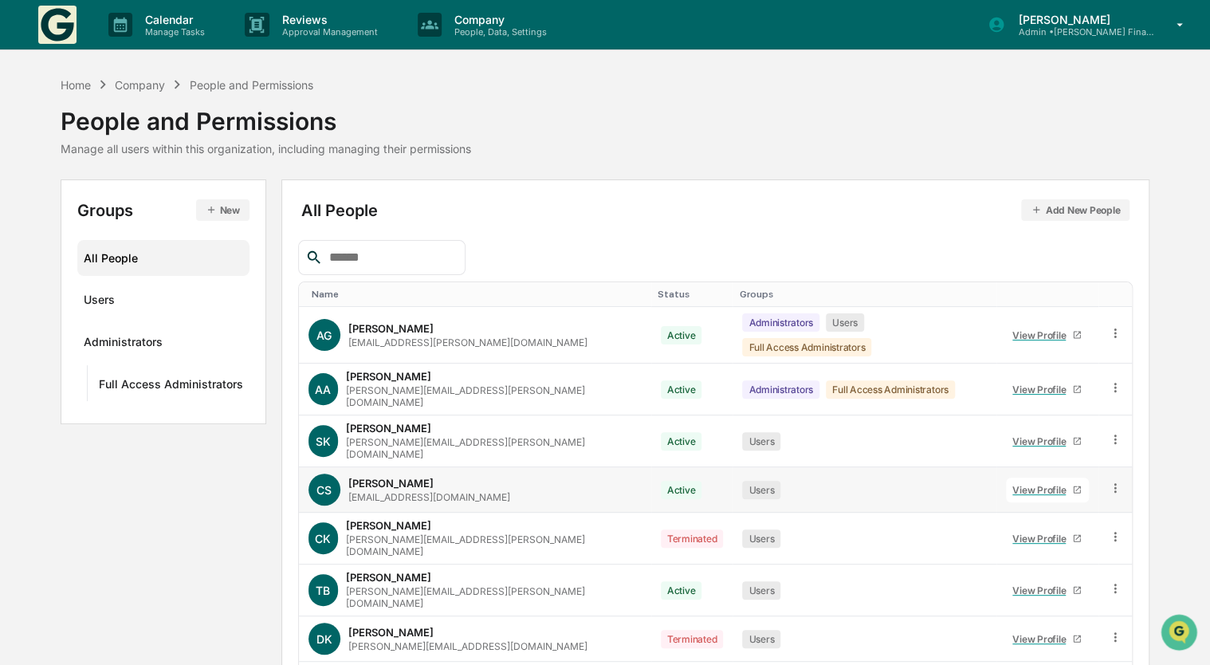
scroll to position [165, 0]
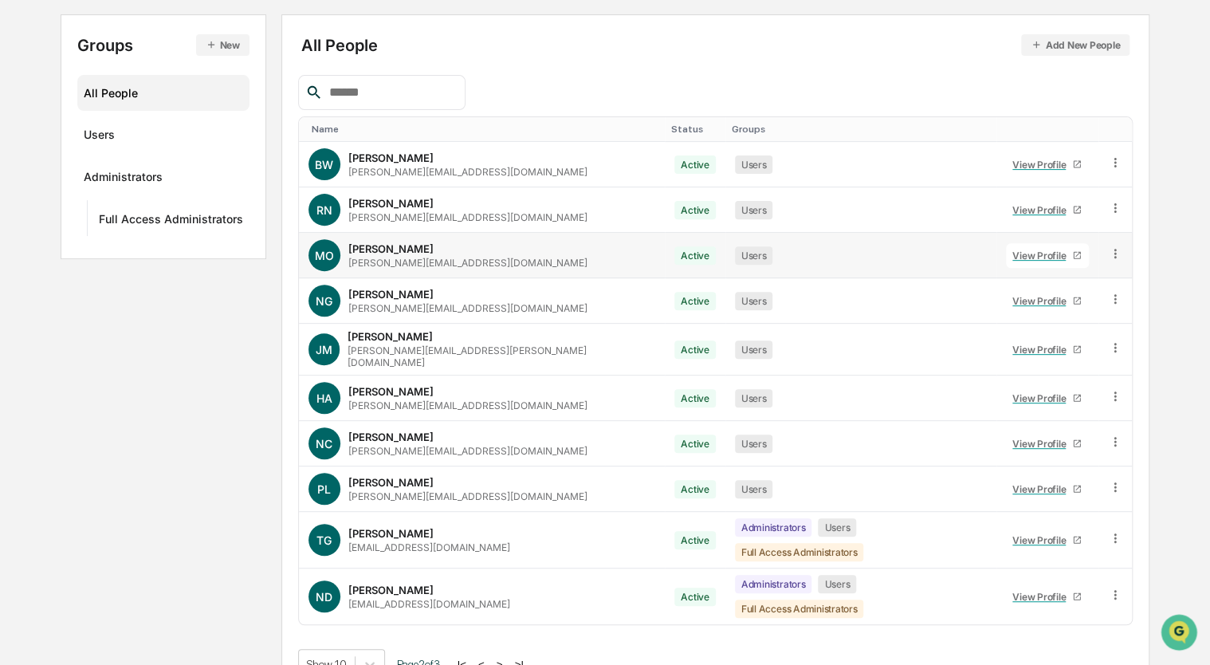
click at [1012, 251] on div "View Profile" at bounding box center [1042, 256] width 60 height 12
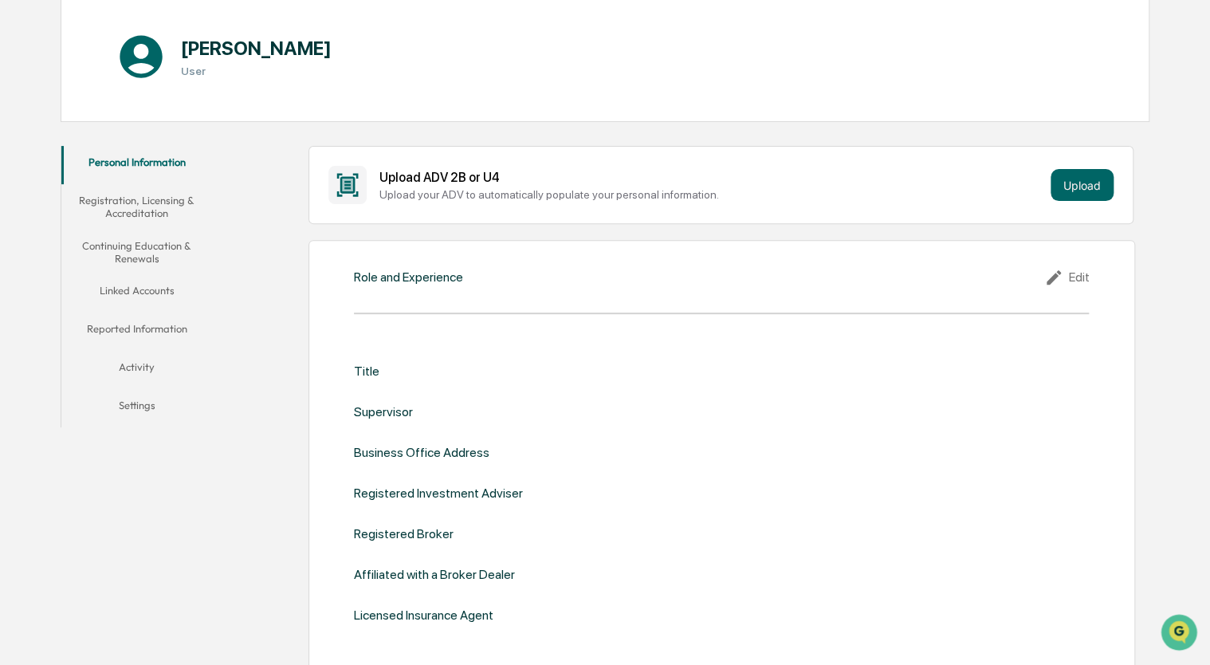
click at [136, 413] on button "Settings" at bounding box center [136, 408] width 151 height 38
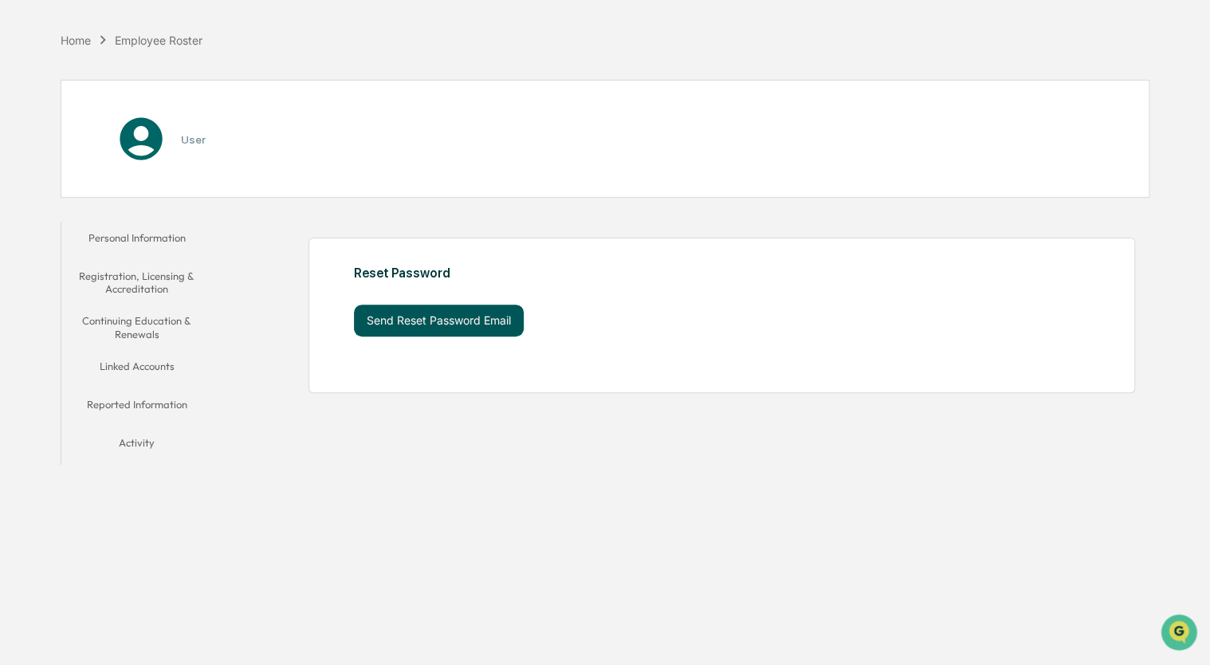
click at [478, 310] on button "Send Reset Password Email" at bounding box center [439, 321] width 170 height 32
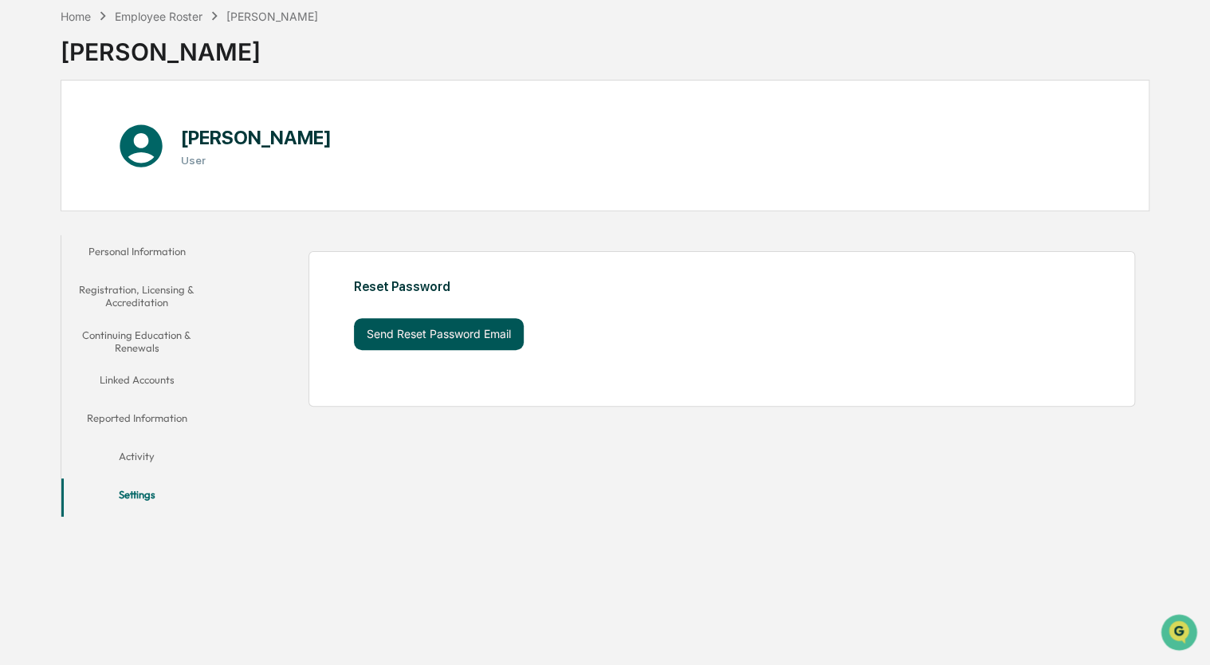
scroll to position [52, 0]
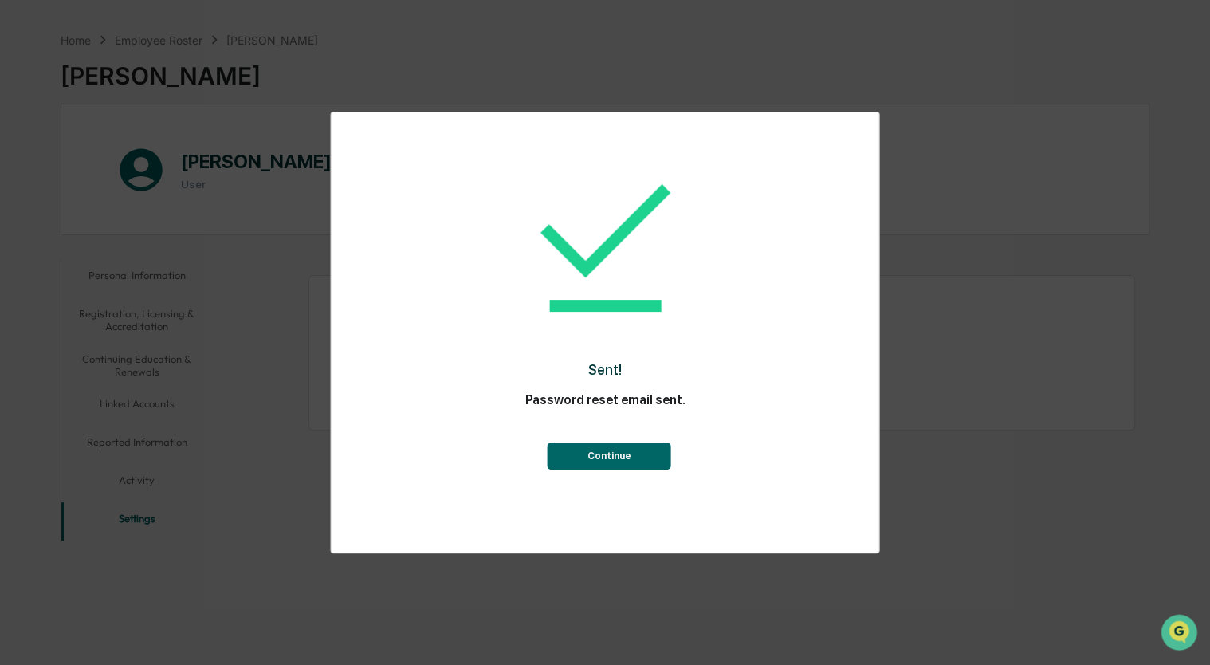
click at [613, 460] on button "Continue" at bounding box center [610, 455] width 124 height 27
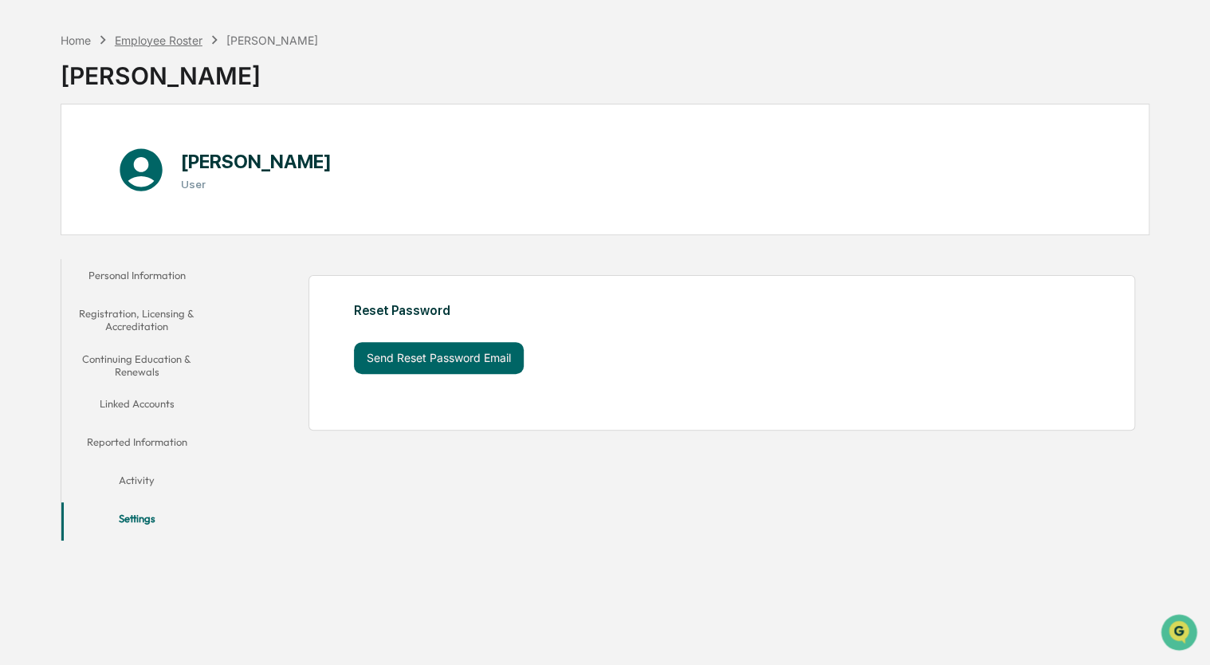
click at [182, 37] on div "Employee Roster" at bounding box center [159, 40] width 88 height 14
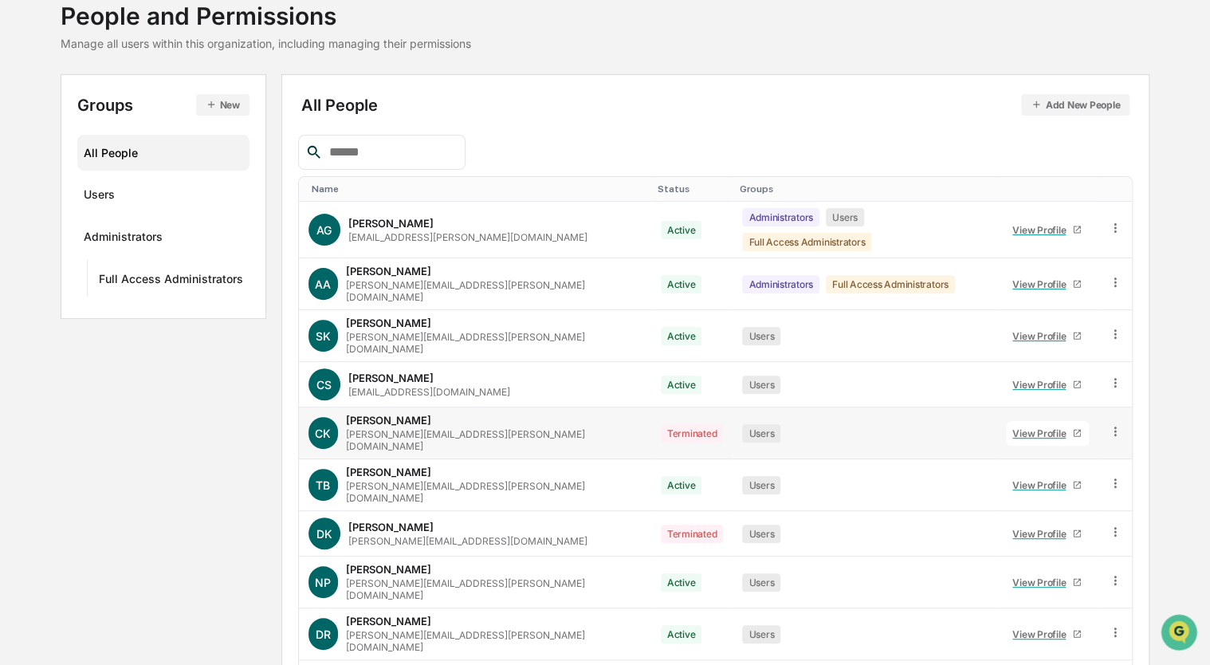
scroll to position [124, 0]
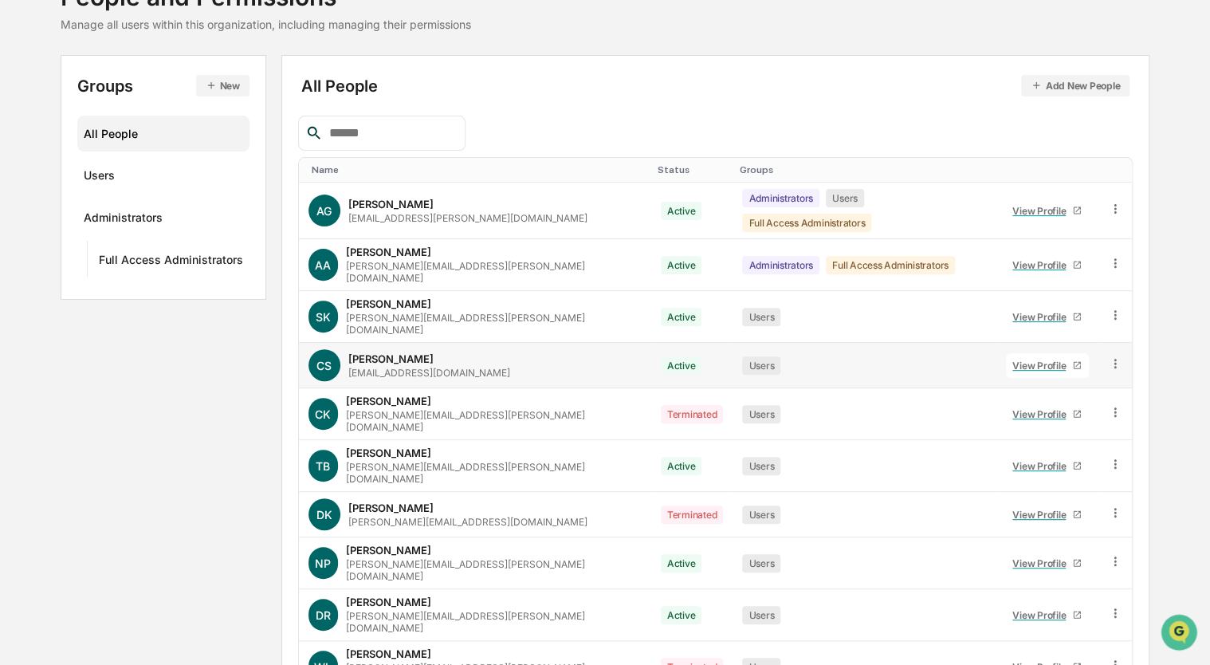
click at [1012, 360] on div "View Profile" at bounding box center [1042, 366] width 60 height 12
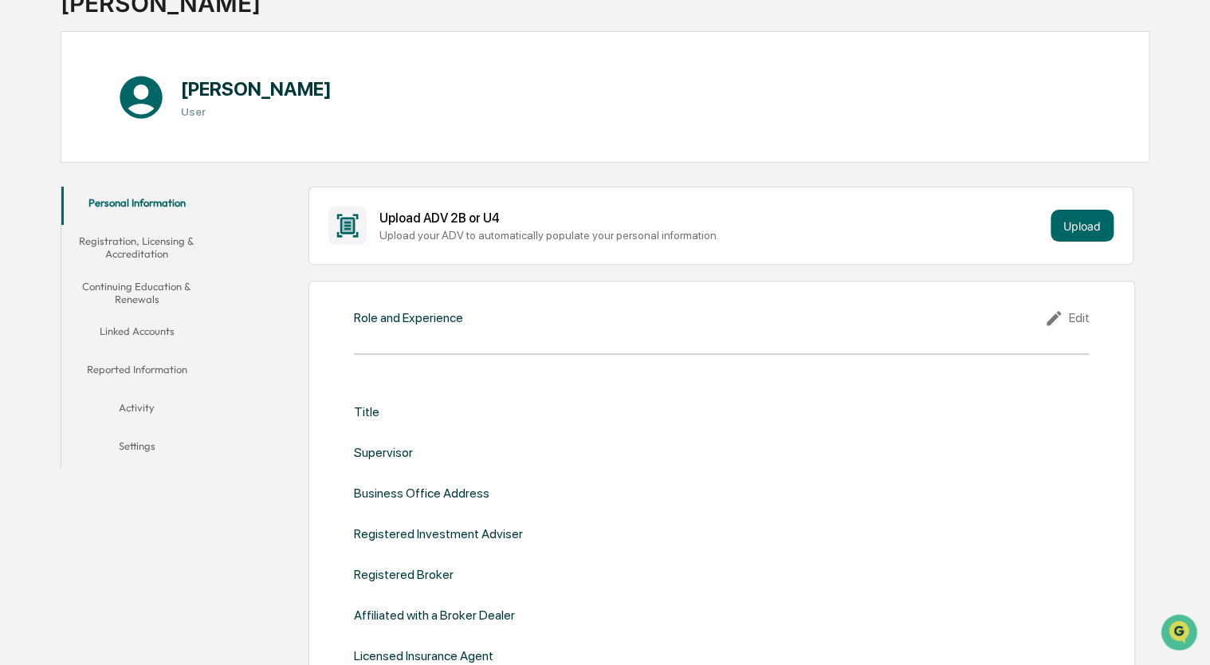
click at [149, 438] on button "Settings" at bounding box center [136, 449] width 151 height 38
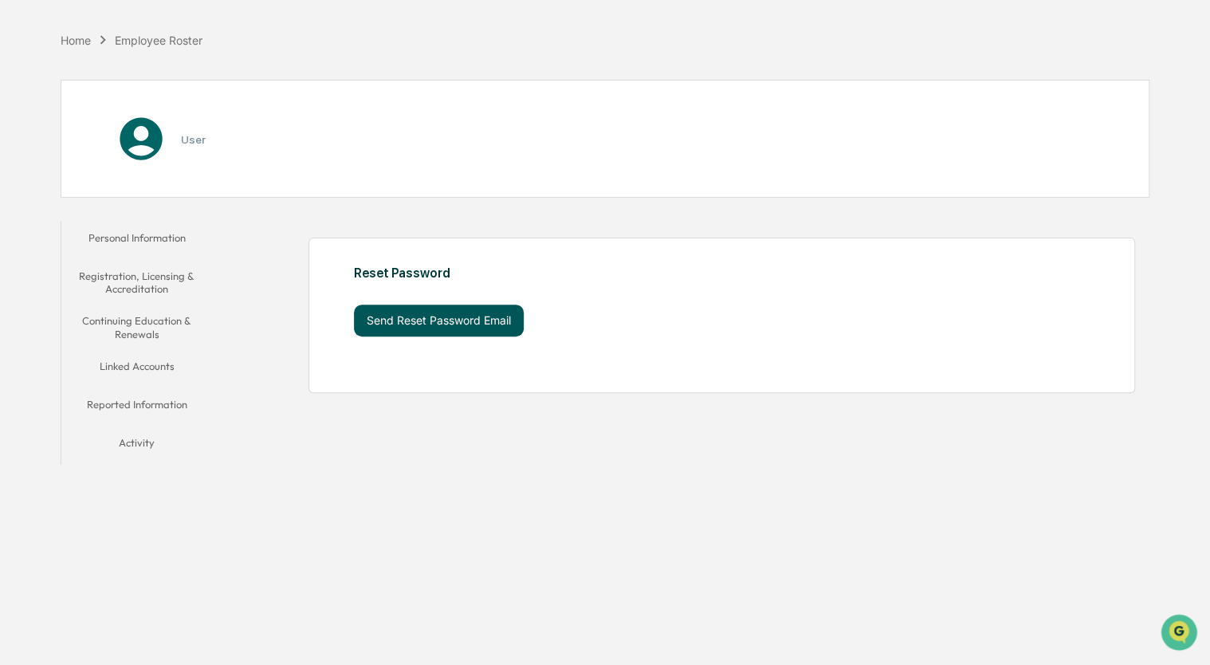
click at [501, 316] on button "Send Reset Password Email" at bounding box center [439, 321] width 170 height 32
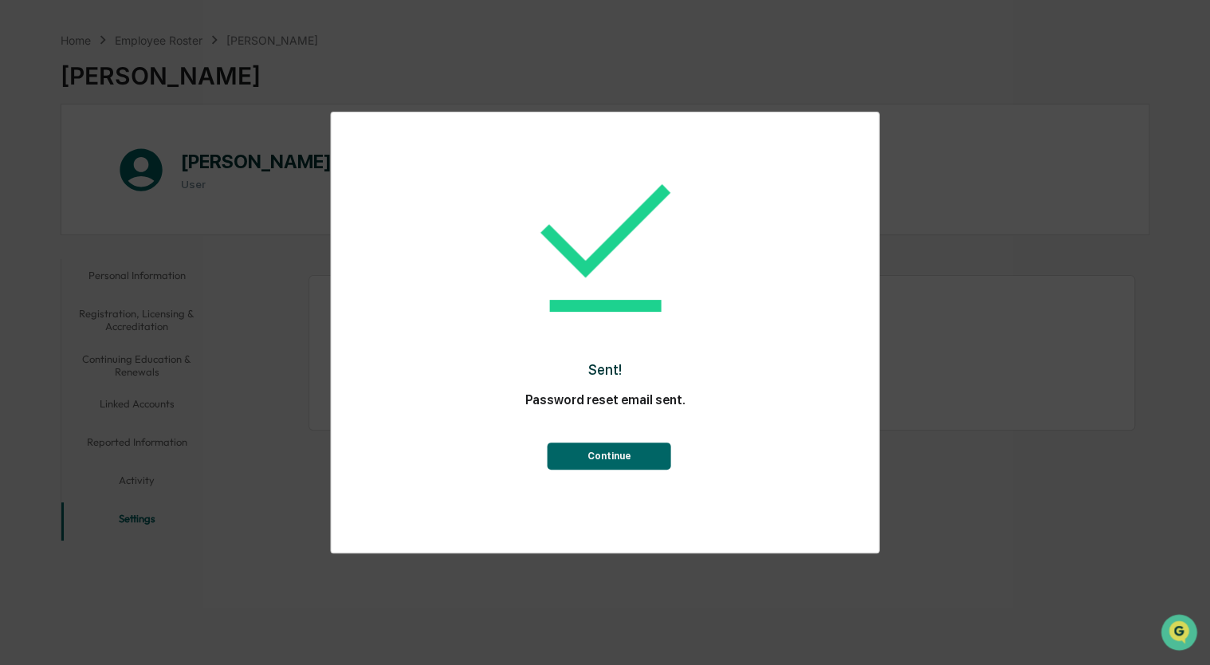
click at [580, 459] on button "Continue" at bounding box center [610, 455] width 124 height 27
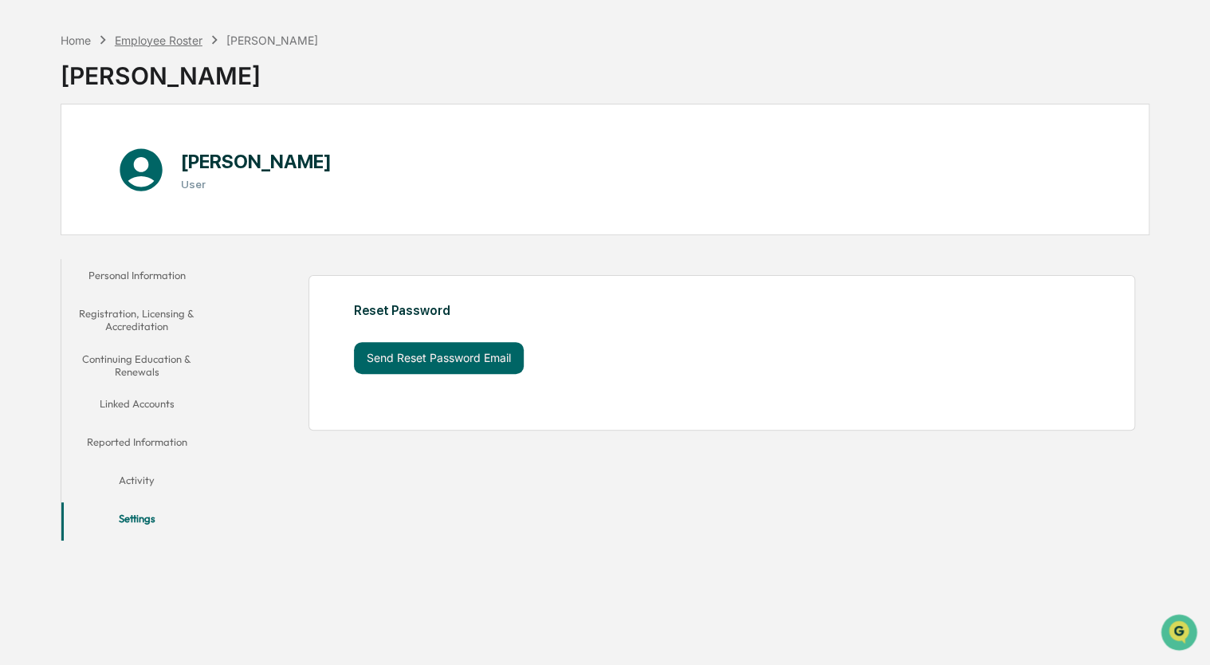
click at [161, 37] on div "Employee Roster" at bounding box center [159, 40] width 88 height 14
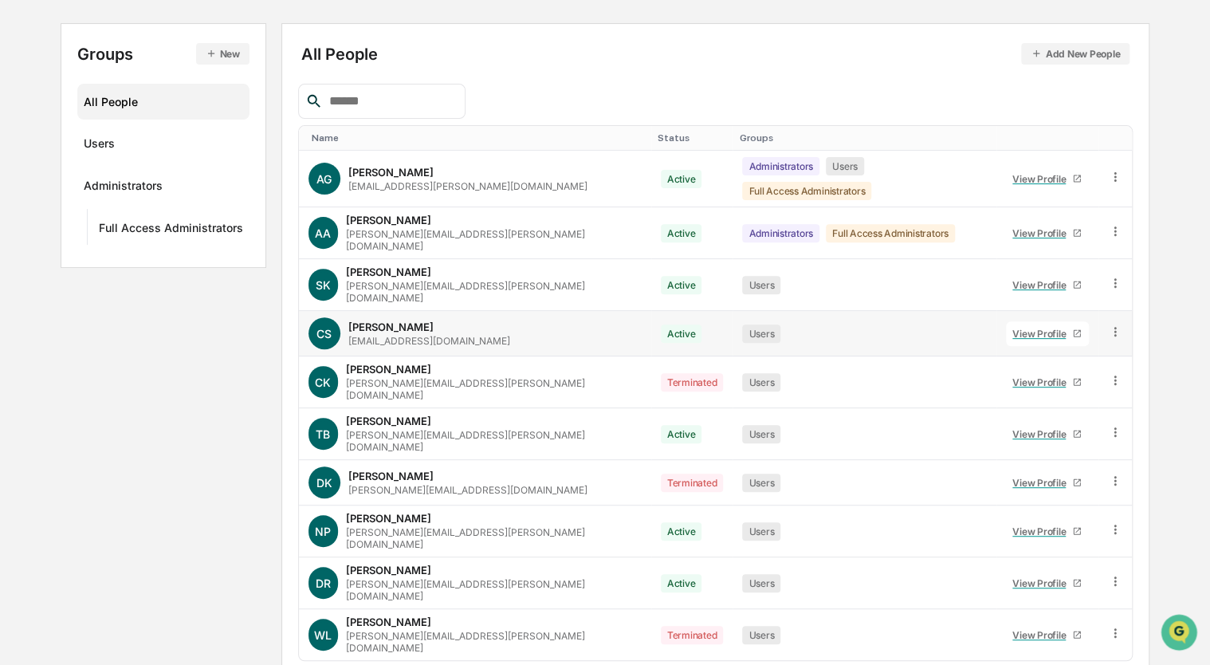
scroll to position [165, 0]
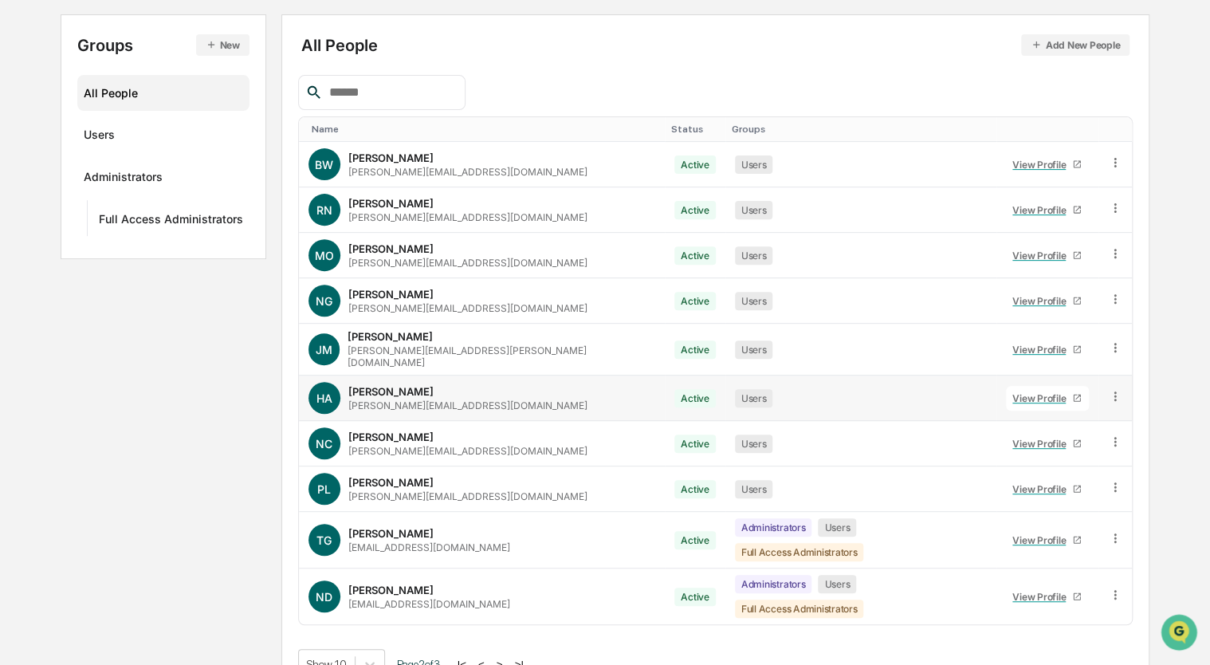
click at [1006, 396] on link "View Profile" at bounding box center [1047, 398] width 83 height 25
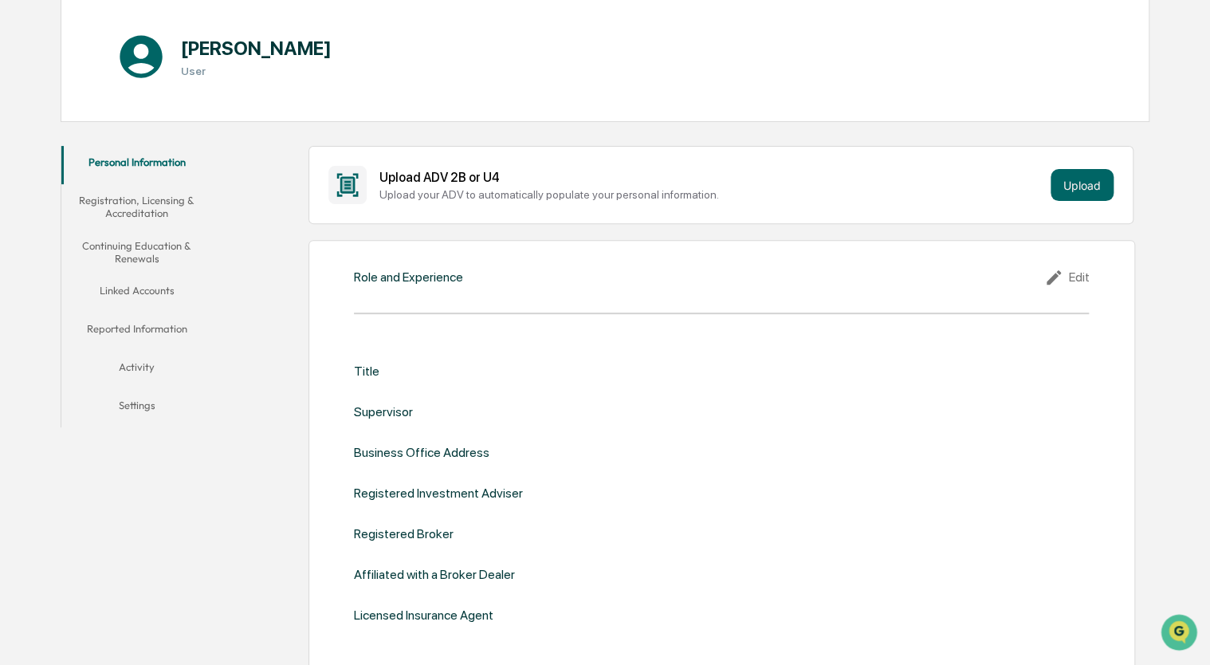
click at [139, 400] on button "Settings" at bounding box center [136, 408] width 151 height 38
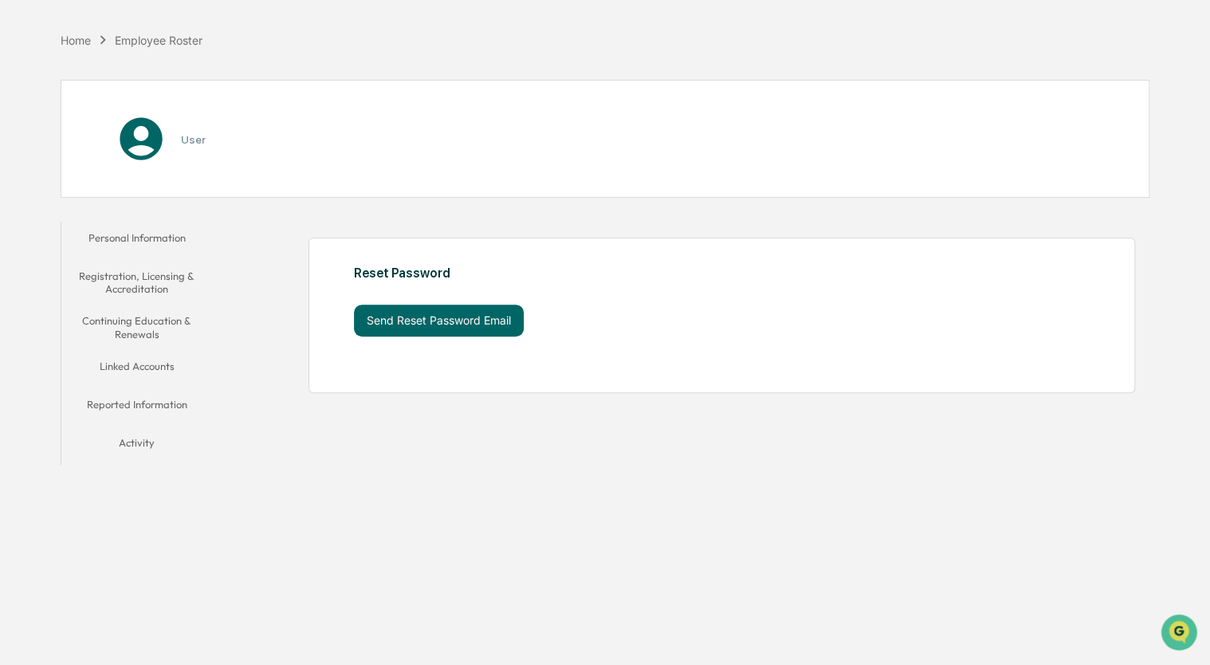
scroll to position [76, 0]
click at [423, 330] on div "Reset Password Send Reset Password Email" at bounding box center [648, 300] width 588 height 71
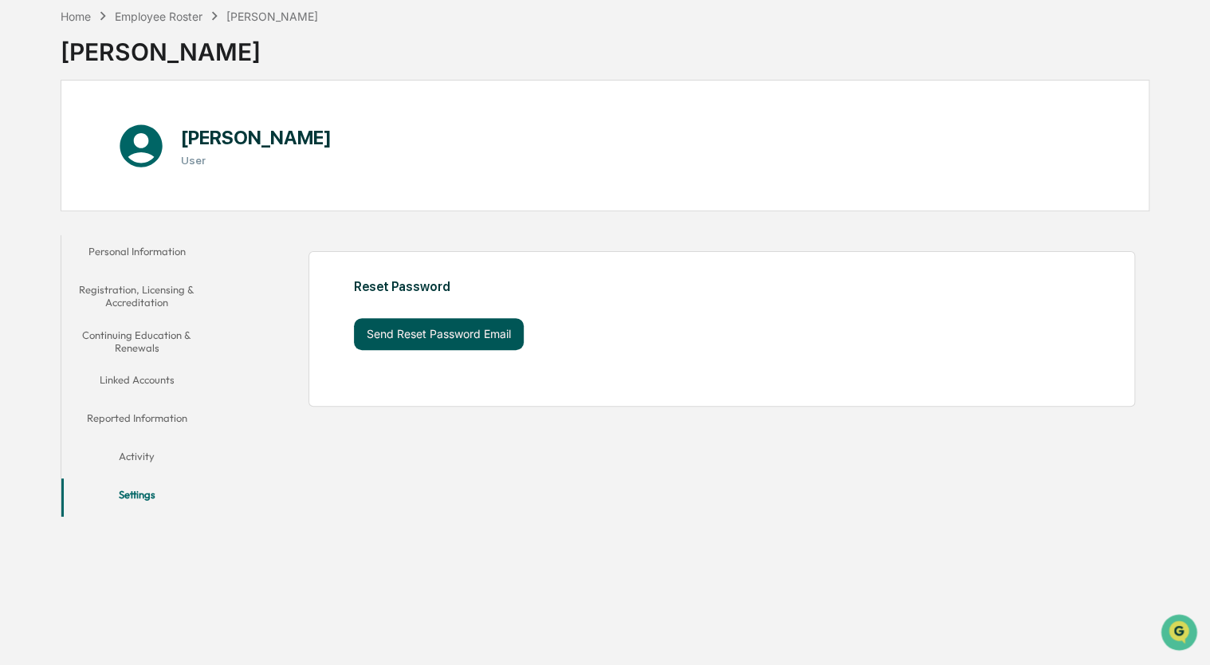
scroll to position [52, 0]
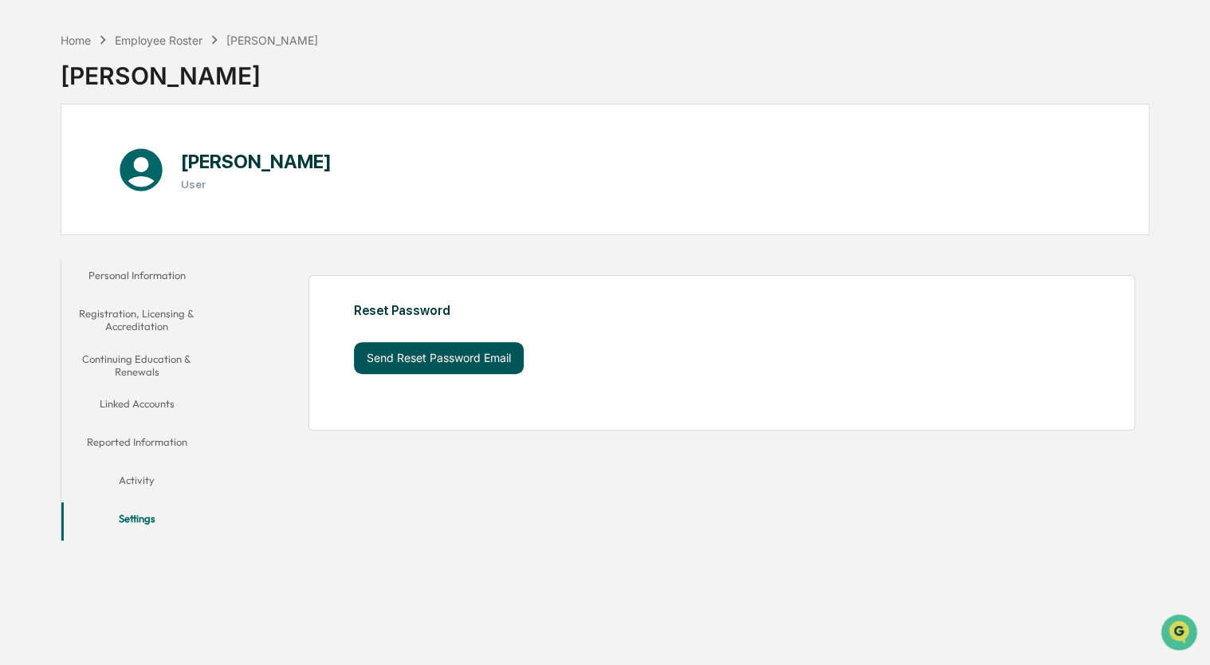
click at [474, 354] on button "Send Reset Password Email" at bounding box center [439, 358] width 170 height 32
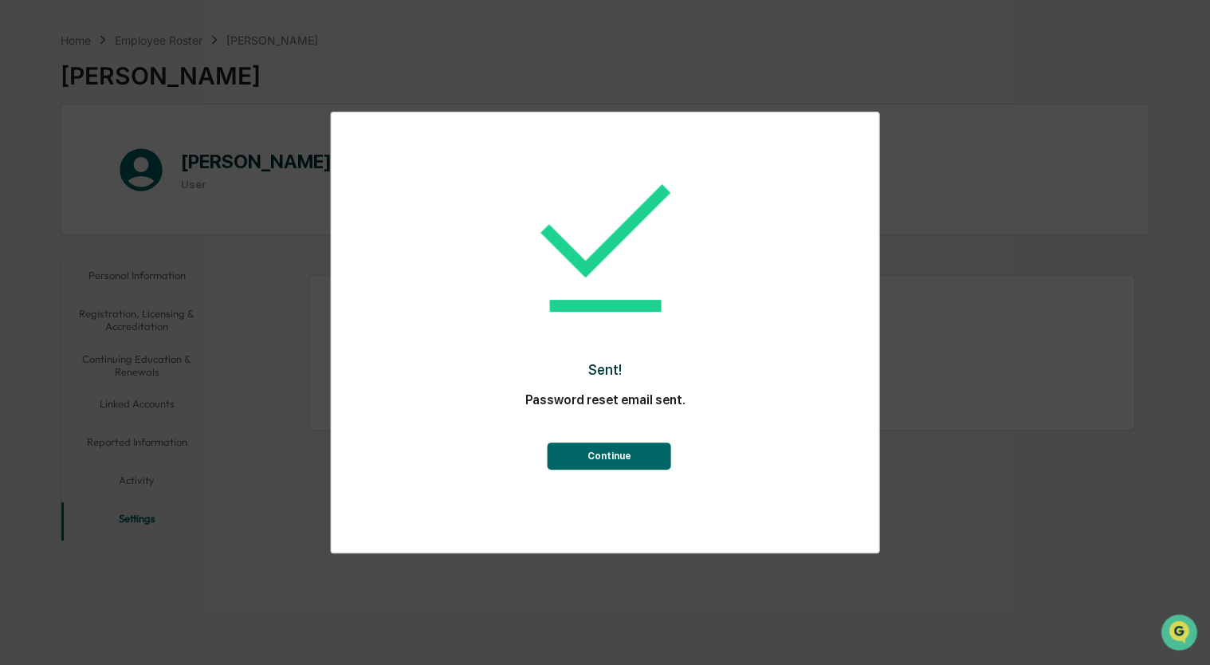
click at [613, 453] on button "Continue" at bounding box center [610, 455] width 124 height 27
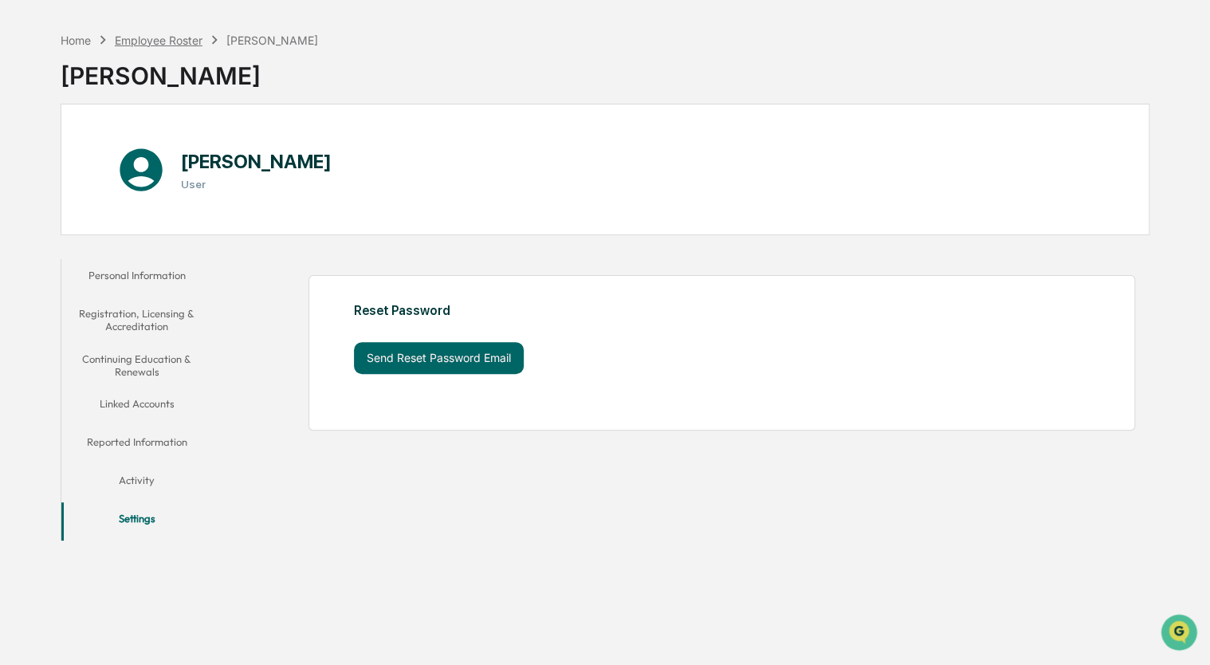
click at [175, 45] on div "Employee Roster" at bounding box center [159, 40] width 88 height 14
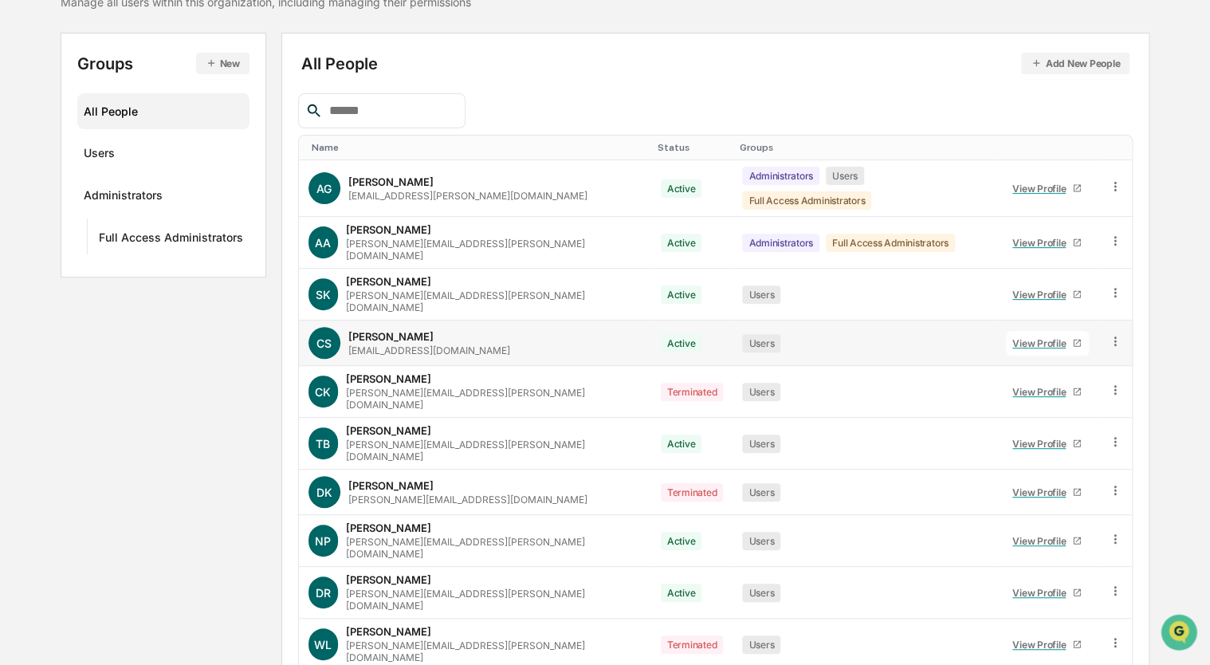
scroll to position [165, 0]
